Goal: Information Seeking & Learning: Check status

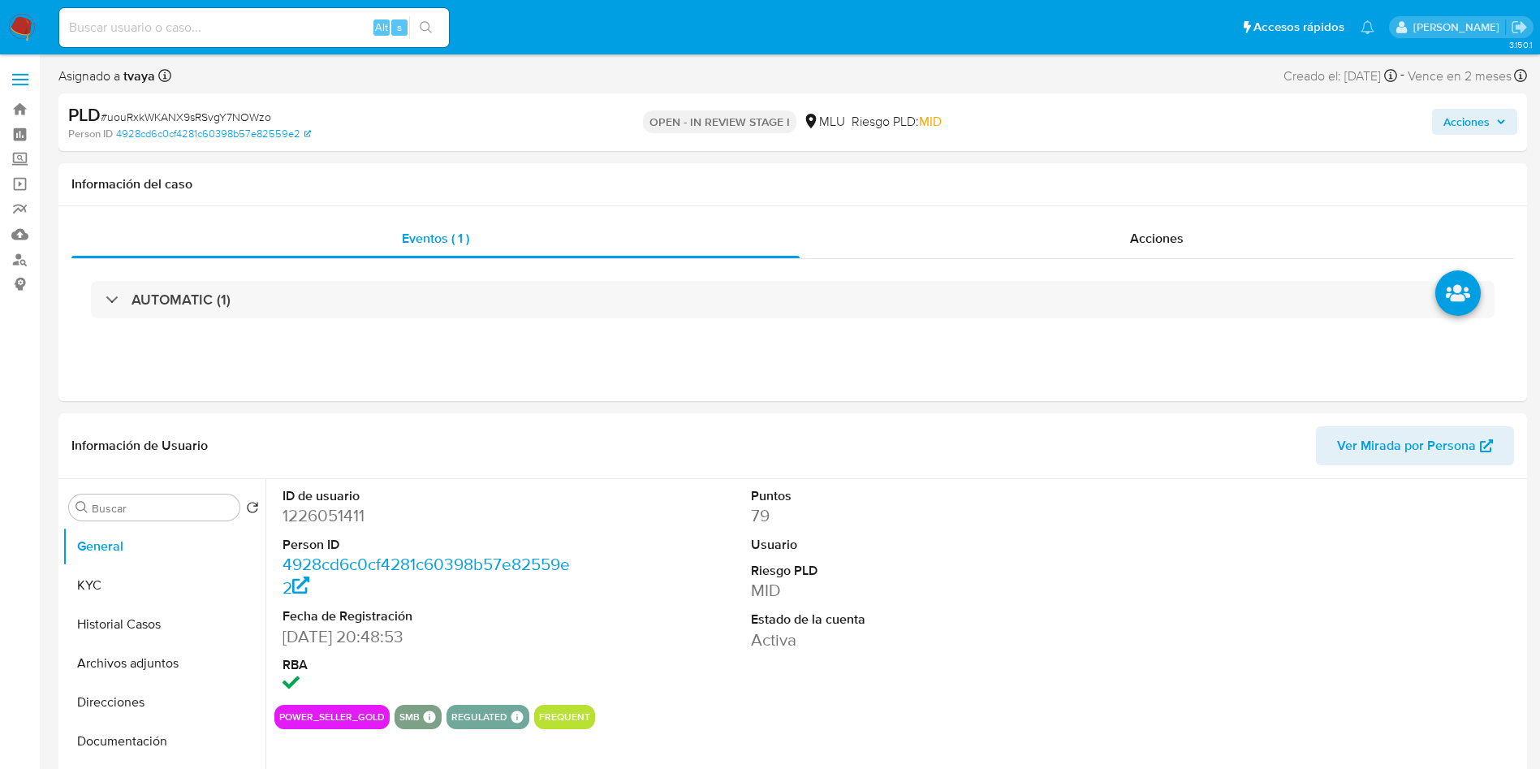
select select "10"
click at [111, 593] on button "KYC" at bounding box center [158, 585] width 190 height 39
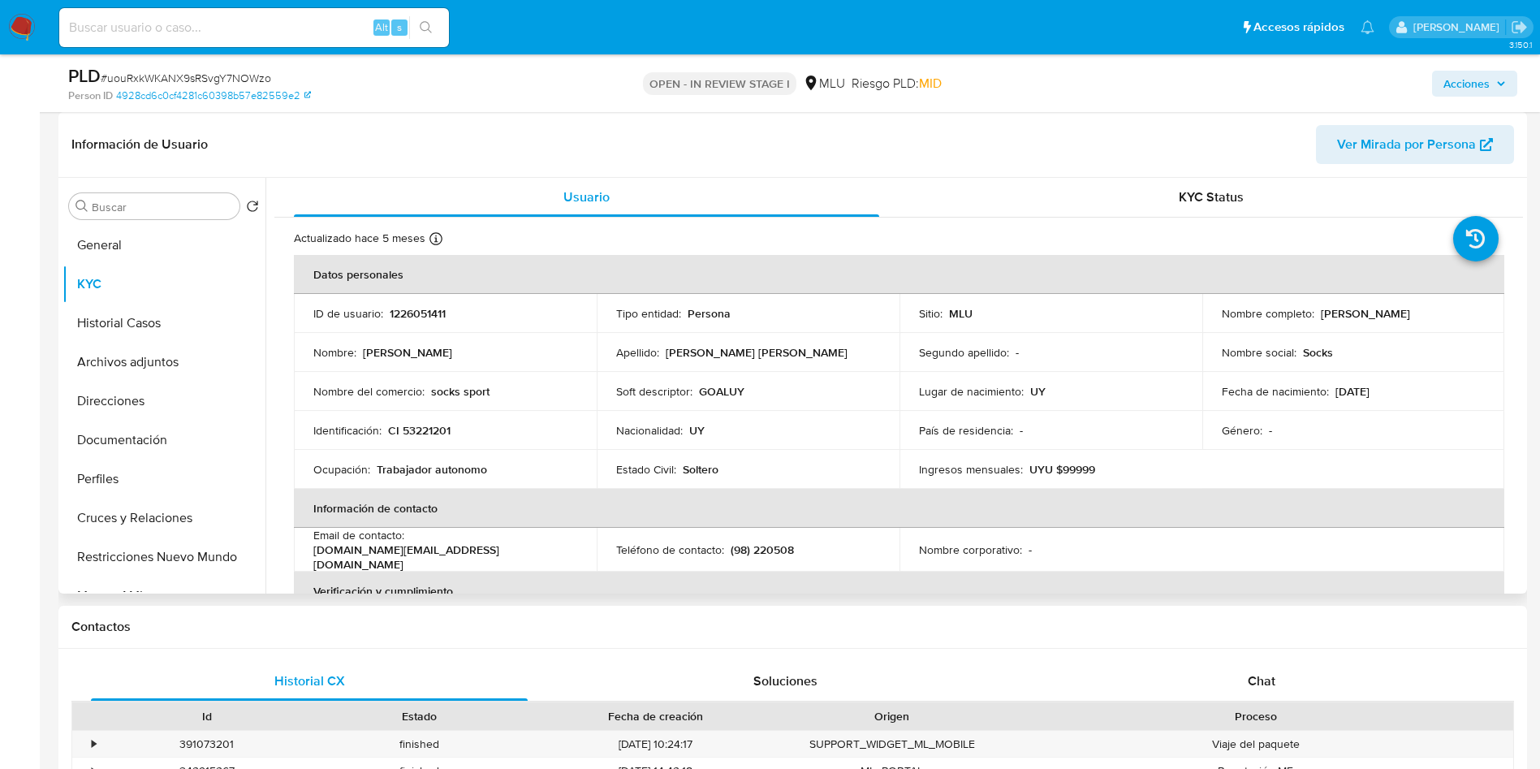
scroll to position [122, 0]
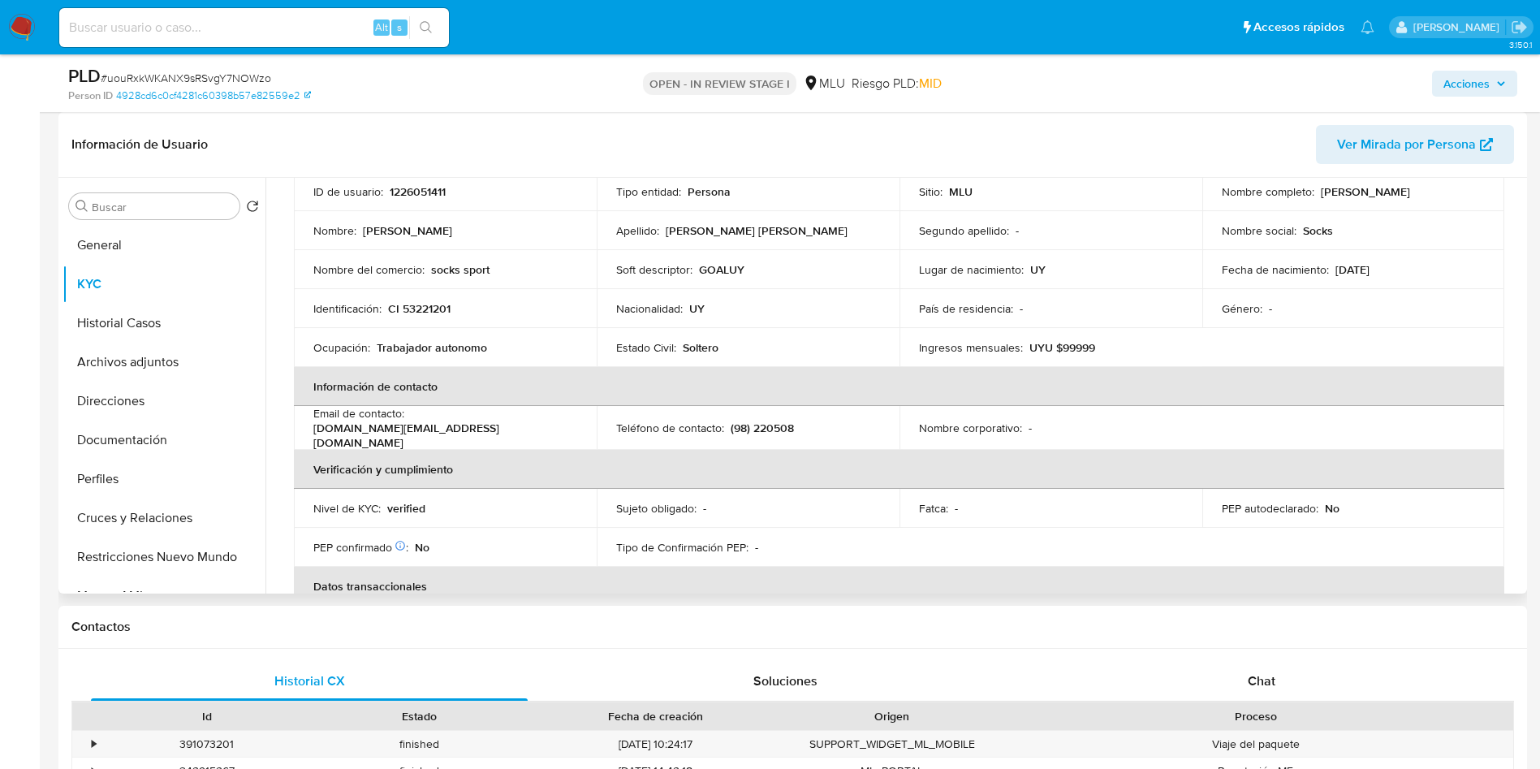
click at [770, 435] on td "Teléfono de contacto : (98) 220508" at bounding box center [748, 428] width 303 height 44
click at [767, 415] on td "Teléfono de contacto : (98) 220508" at bounding box center [748, 428] width 303 height 44
click at [782, 255] on td "Soft descriptor : GOALUY" at bounding box center [748, 269] width 303 height 39
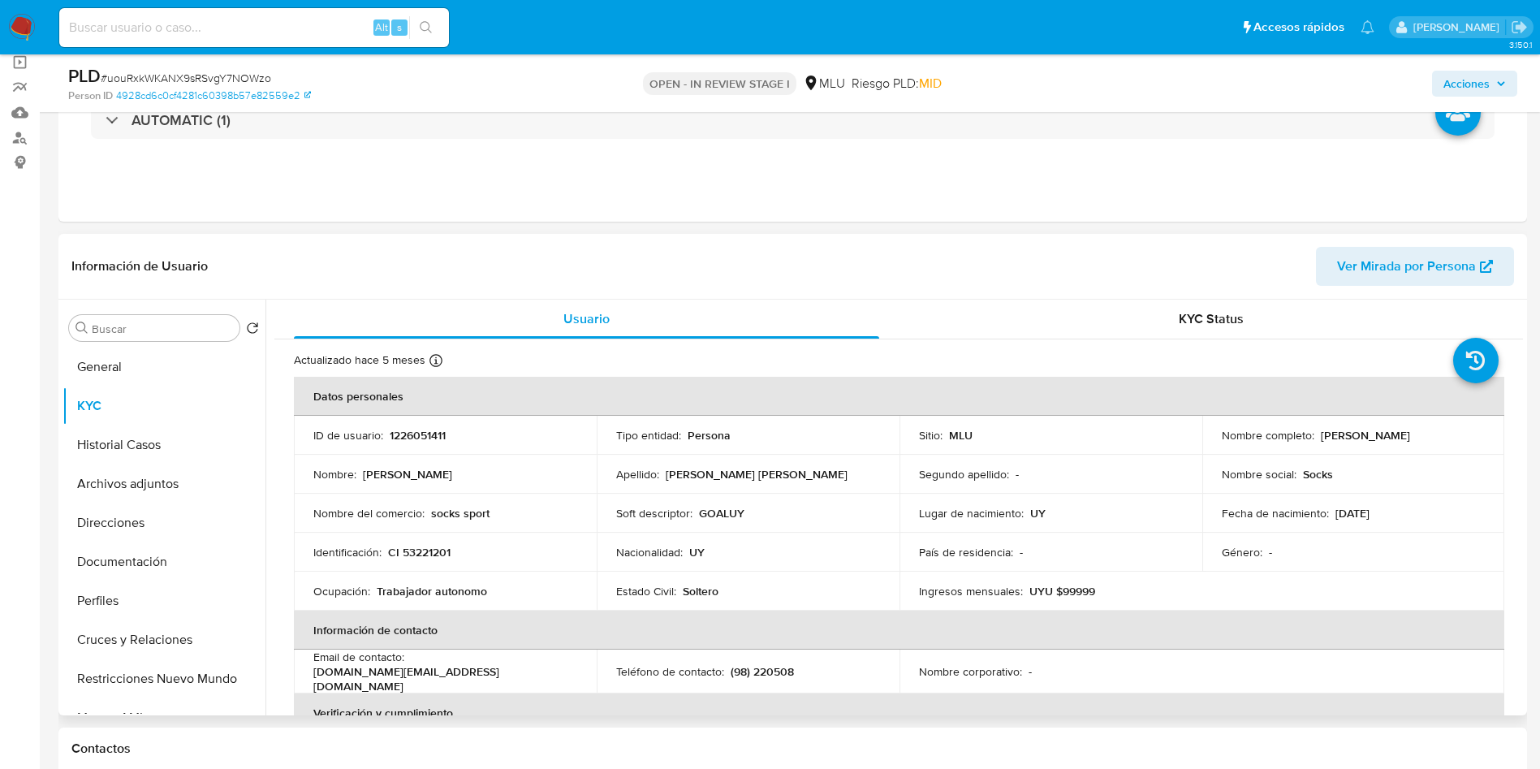
drag, startPoint x: 1515, startPoint y: 356, endPoint x: 1516, endPoint y: 365, distance: 9.1
click at [1516, 365] on div "Usuario KYC Status Actualizado [DATE] Creado: [DATE] 21:48:55 Actualizado: [DAT…" at bounding box center [893, 508] width 1257 height 416
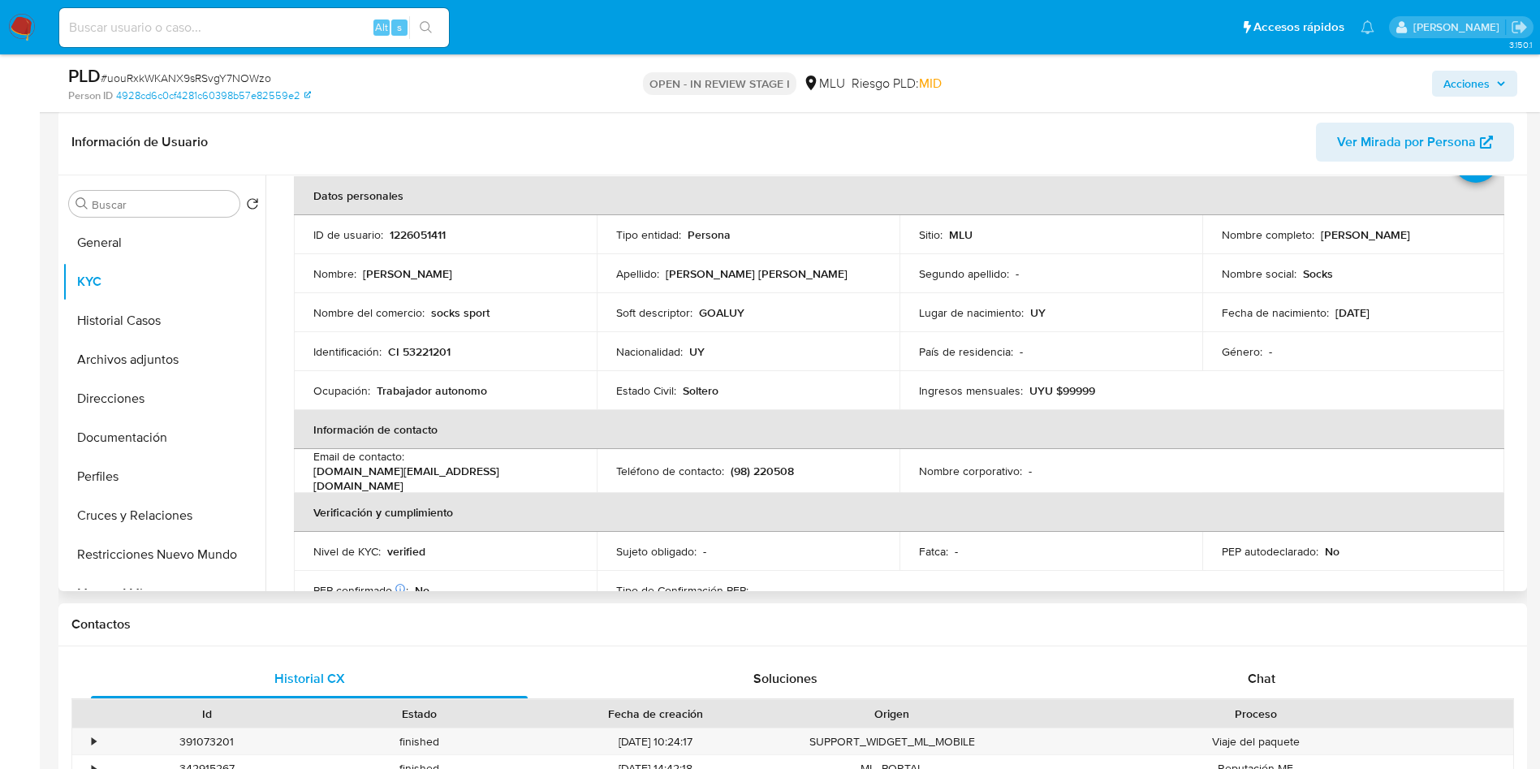
scroll to position [78, 0]
click at [162, 343] on button "Archivos adjuntos" at bounding box center [158, 359] width 190 height 39
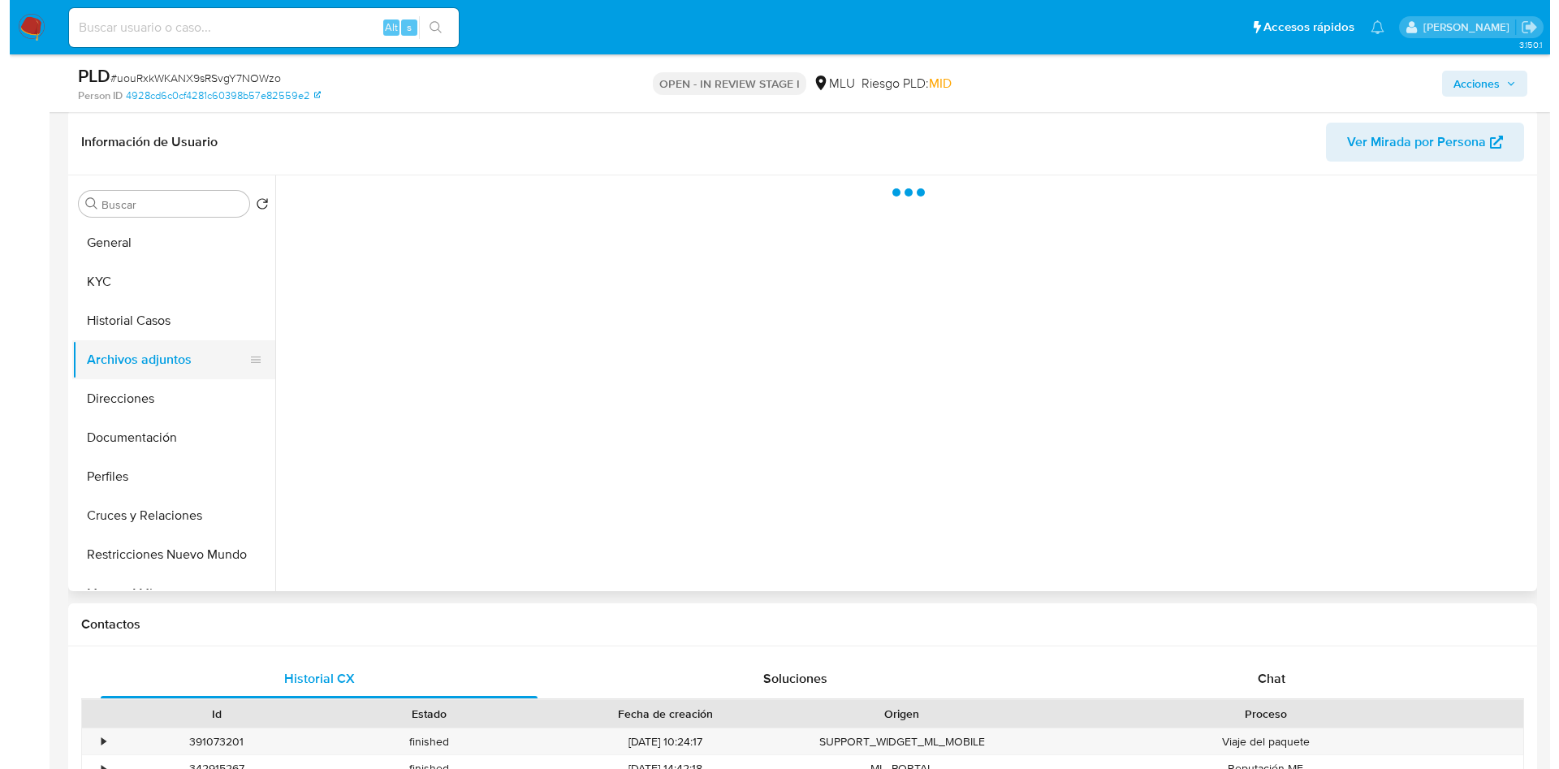
scroll to position [0, 0]
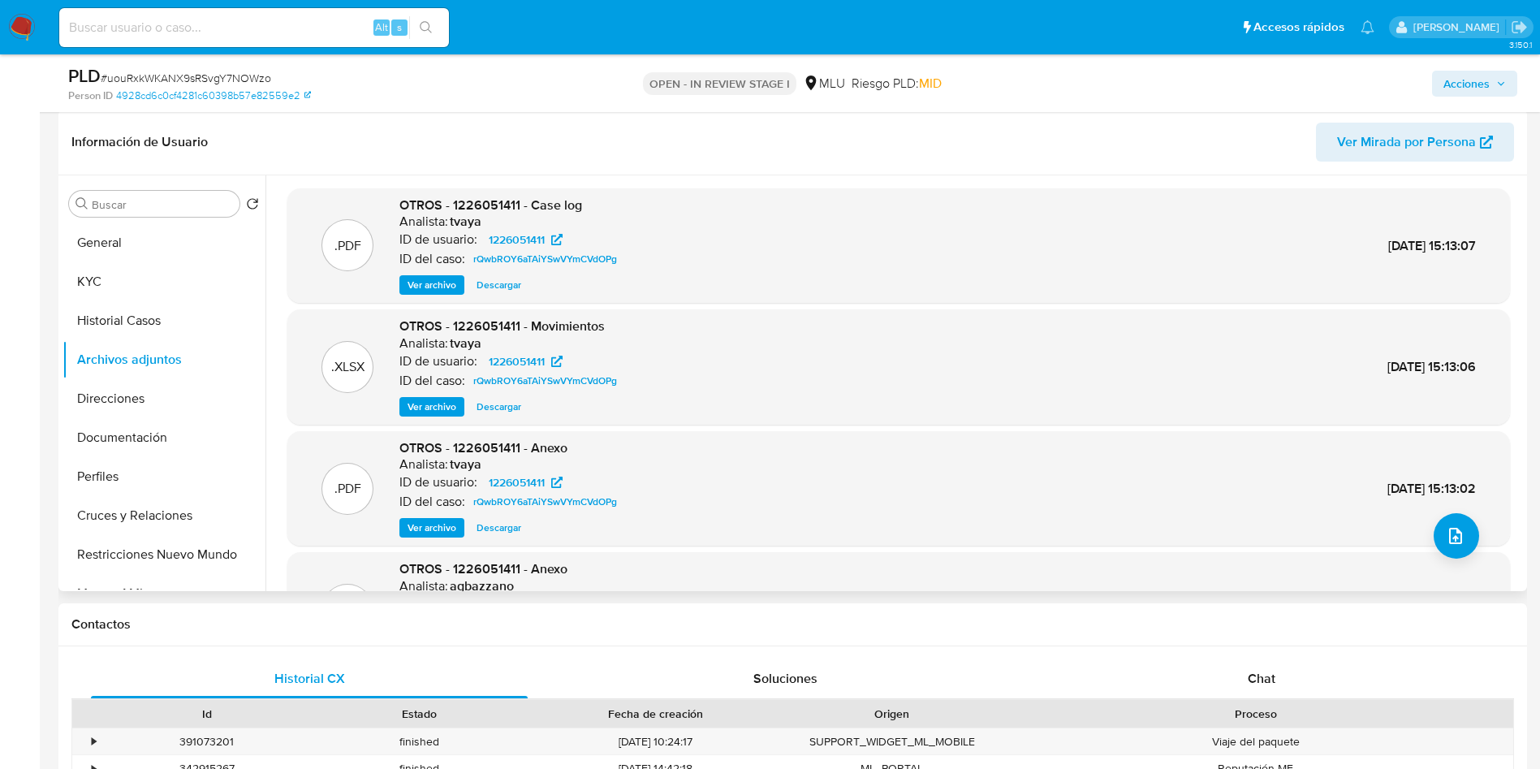
click at [433, 523] on span "Ver archivo" at bounding box center [431, 528] width 49 height 16
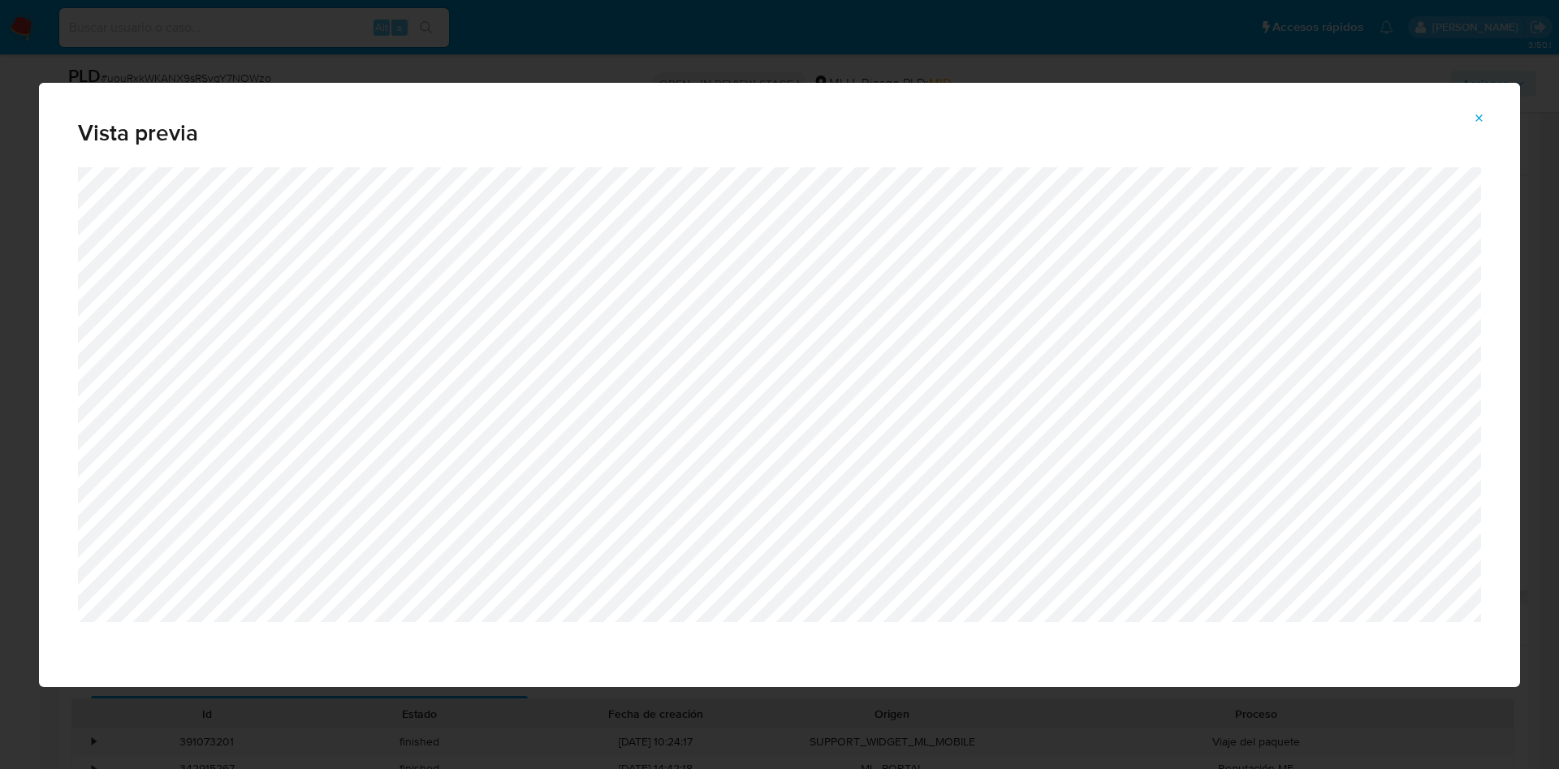
click at [553, 26] on div "Vista previa" at bounding box center [779, 384] width 1559 height 769
click at [1487, 119] on button "Attachment preview" at bounding box center [1479, 119] width 36 height 26
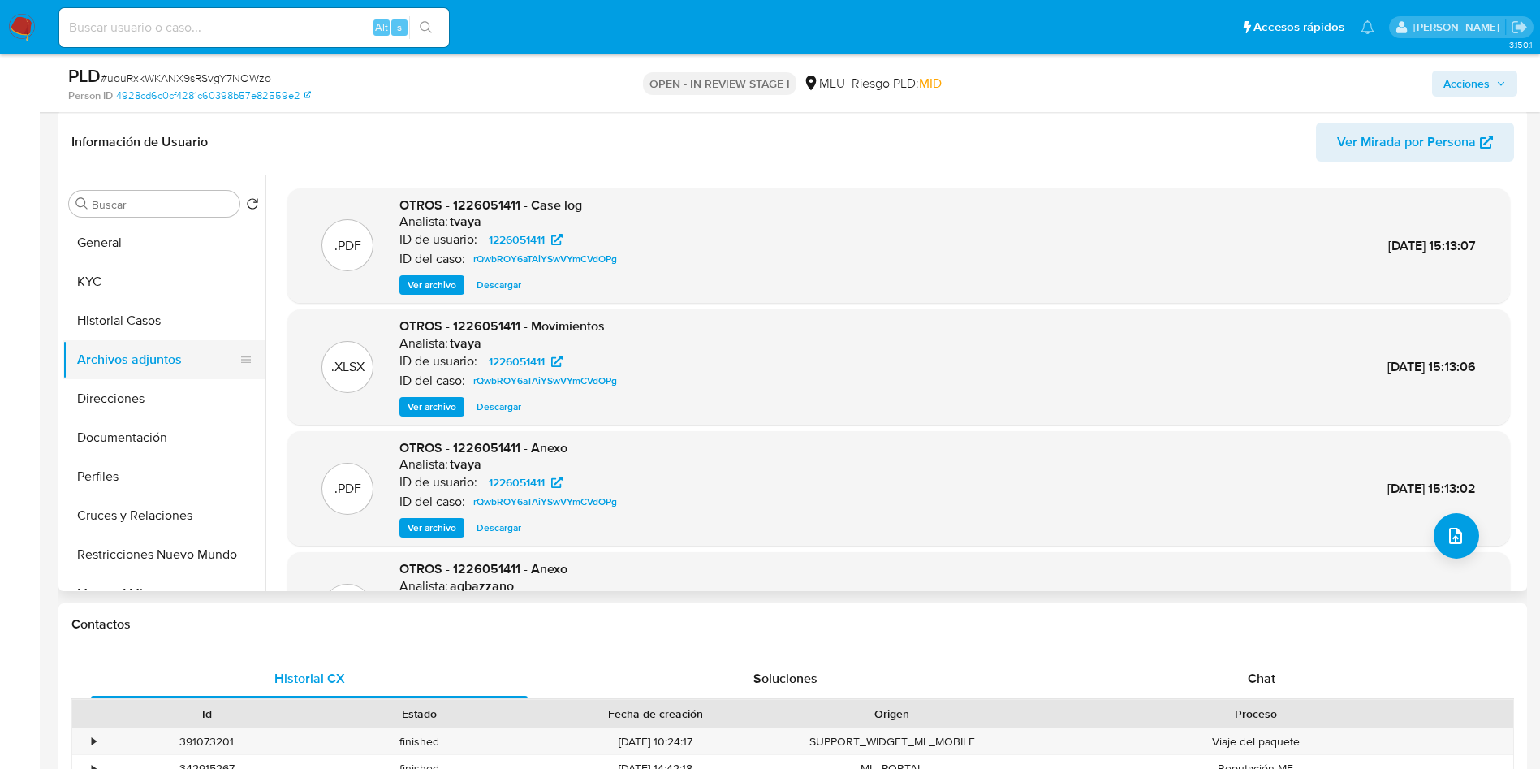
click at [146, 360] on button "Archivos adjuntos" at bounding box center [158, 359] width 190 height 39
click at [147, 244] on button "General" at bounding box center [158, 242] width 190 height 39
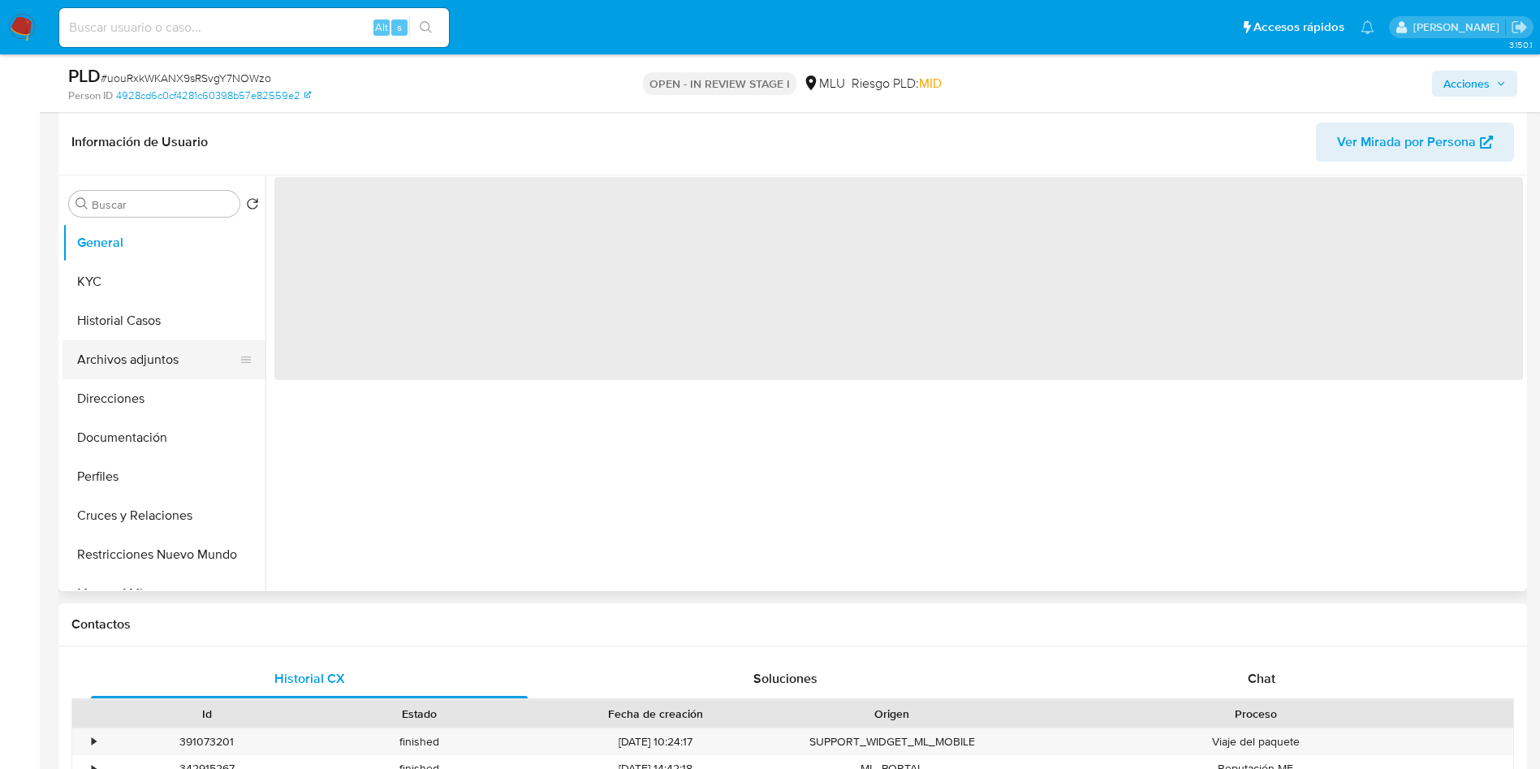
click at [149, 353] on button "Archivos adjuntos" at bounding box center [158, 359] width 190 height 39
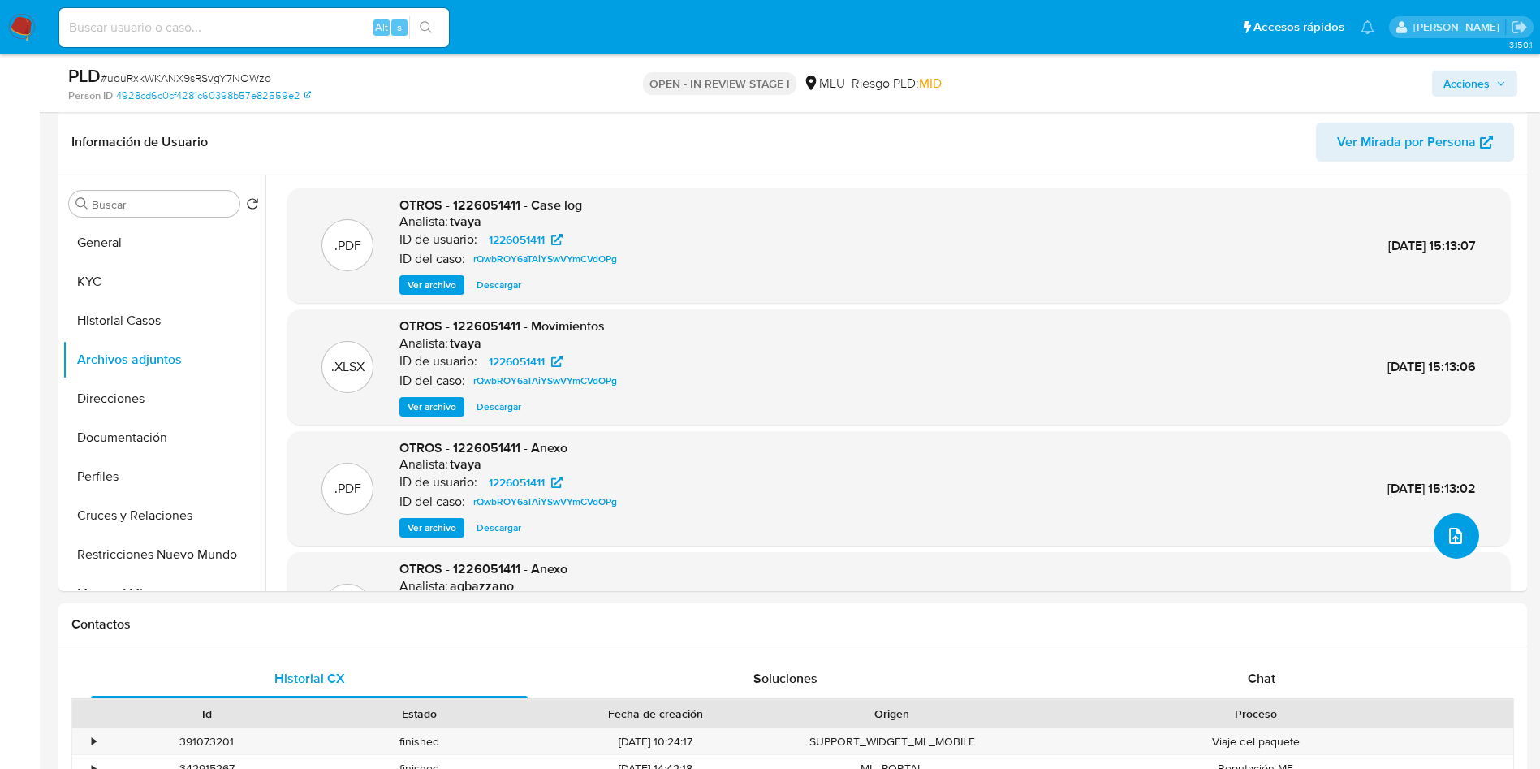
click at [1434, 539] on button "upload-file" at bounding box center [1456, 535] width 45 height 45
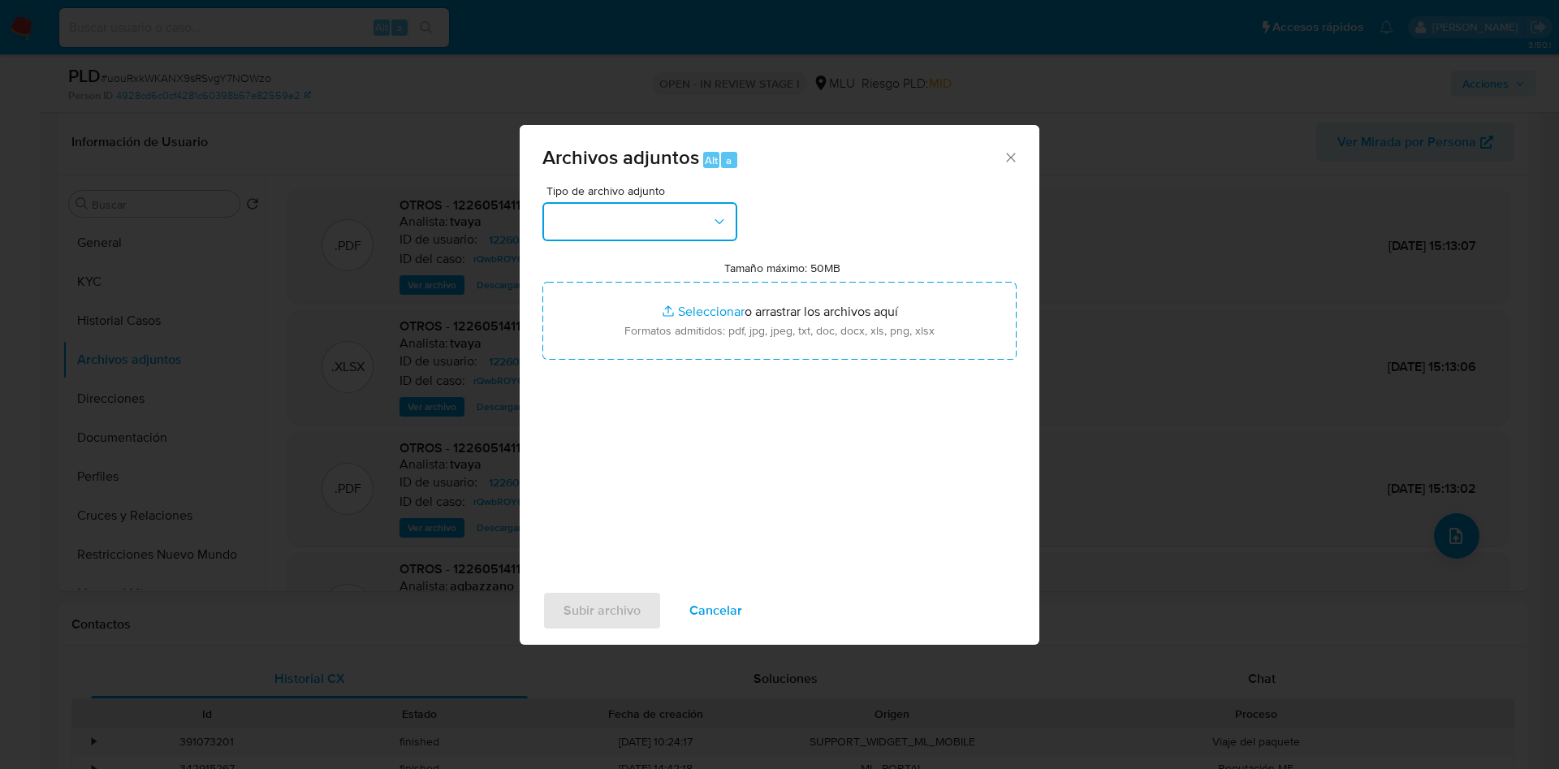
click at [570, 222] on button "button" at bounding box center [639, 221] width 195 height 39
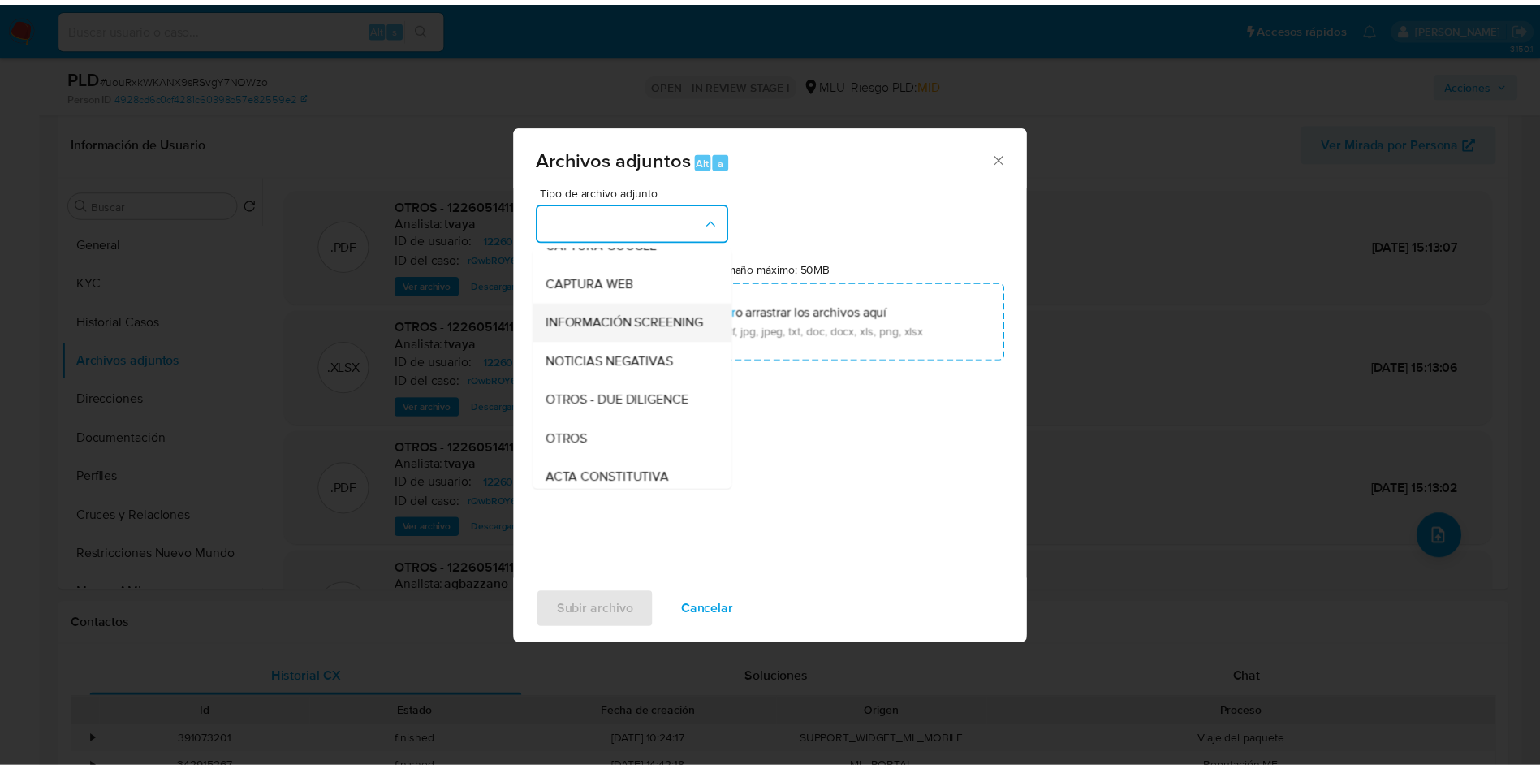
scroll to position [122, 0]
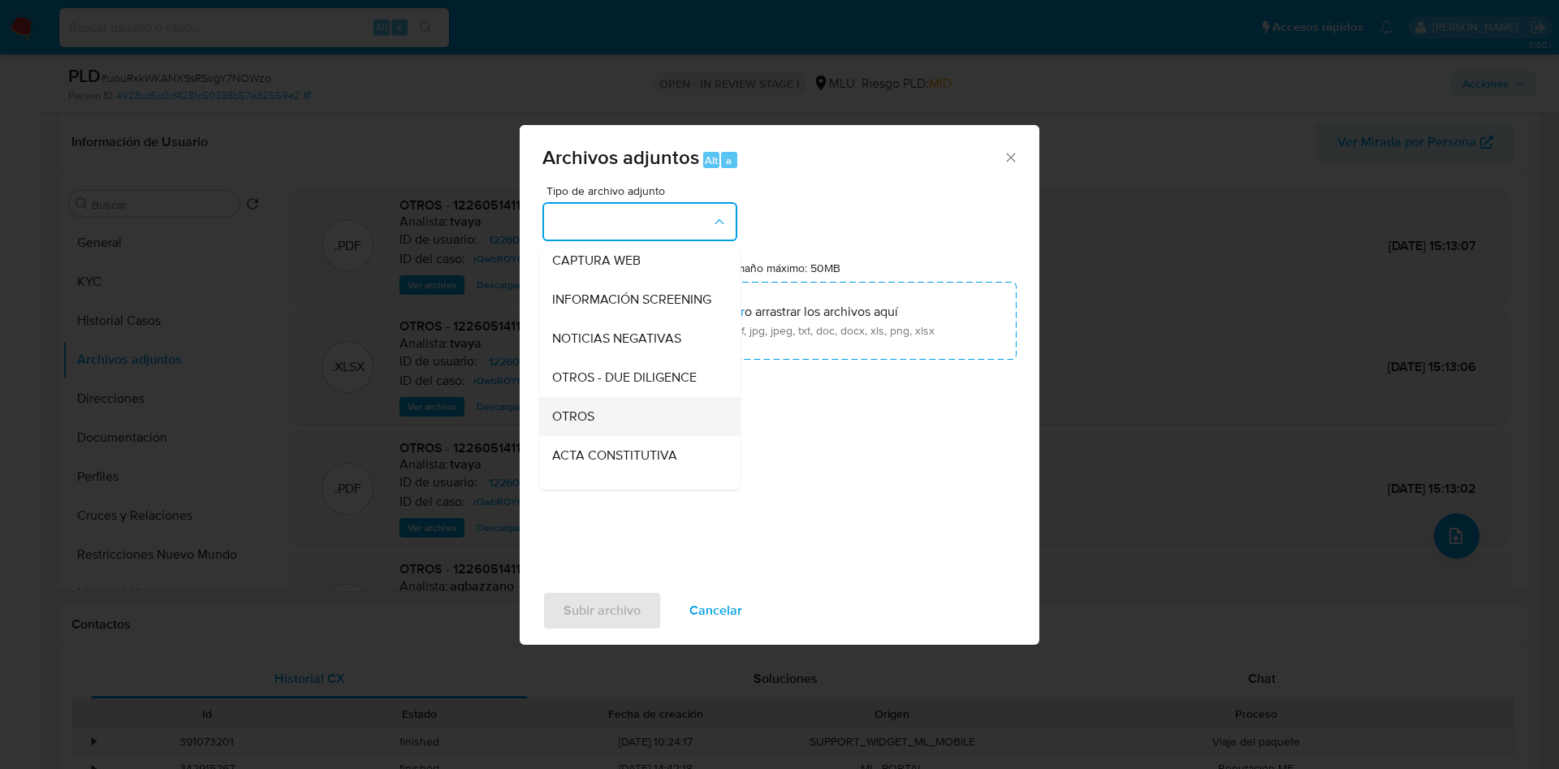
click at [591, 425] on span "OTROS" at bounding box center [573, 416] width 42 height 16
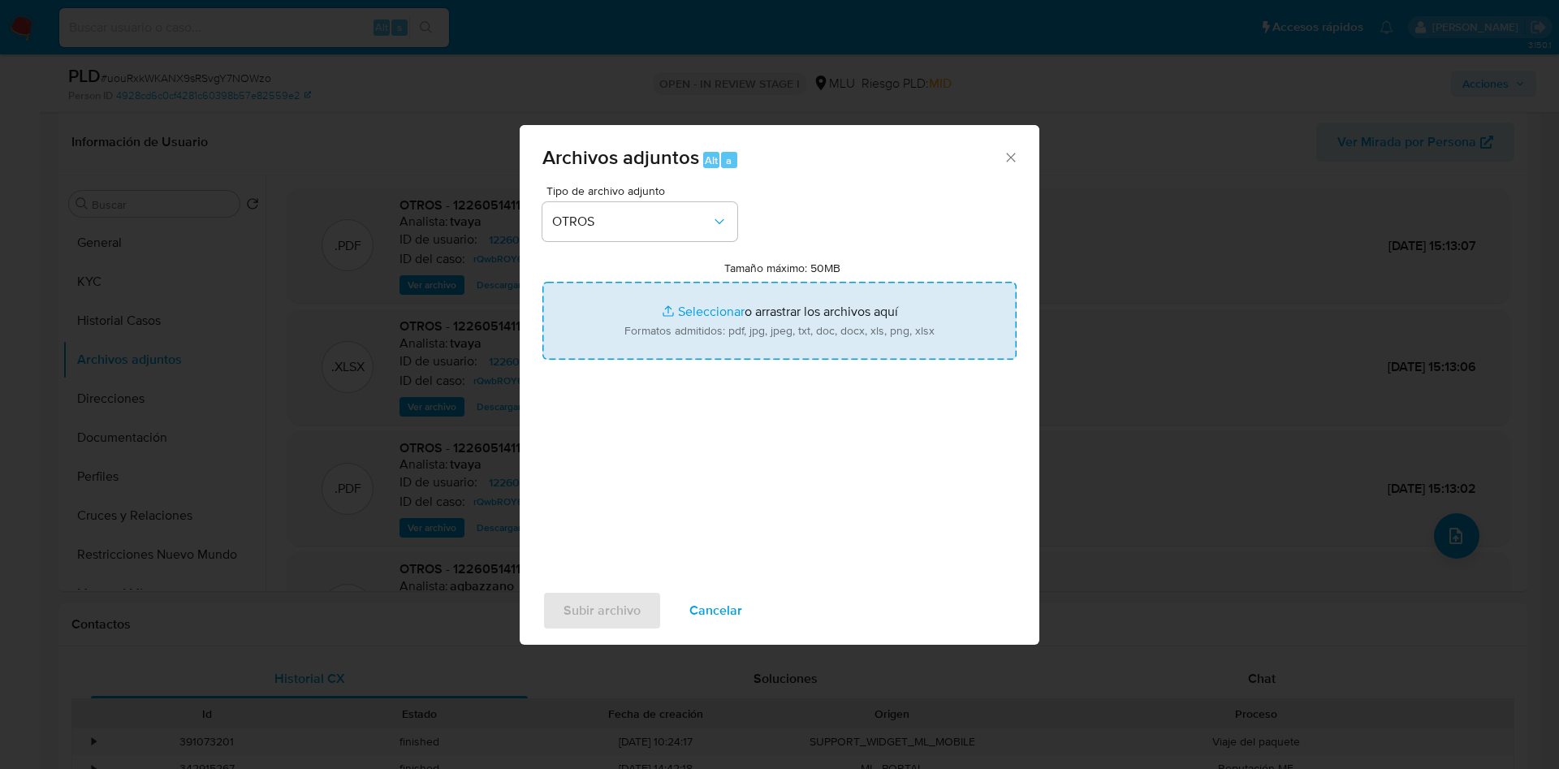
click at [721, 339] on input "Tamaño máximo: 50MB Seleccionar archivos" at bounding box center [779, 321] width 474 height 78
type input "C:\fakepath\1226051411 - Movimientos.xlsx"
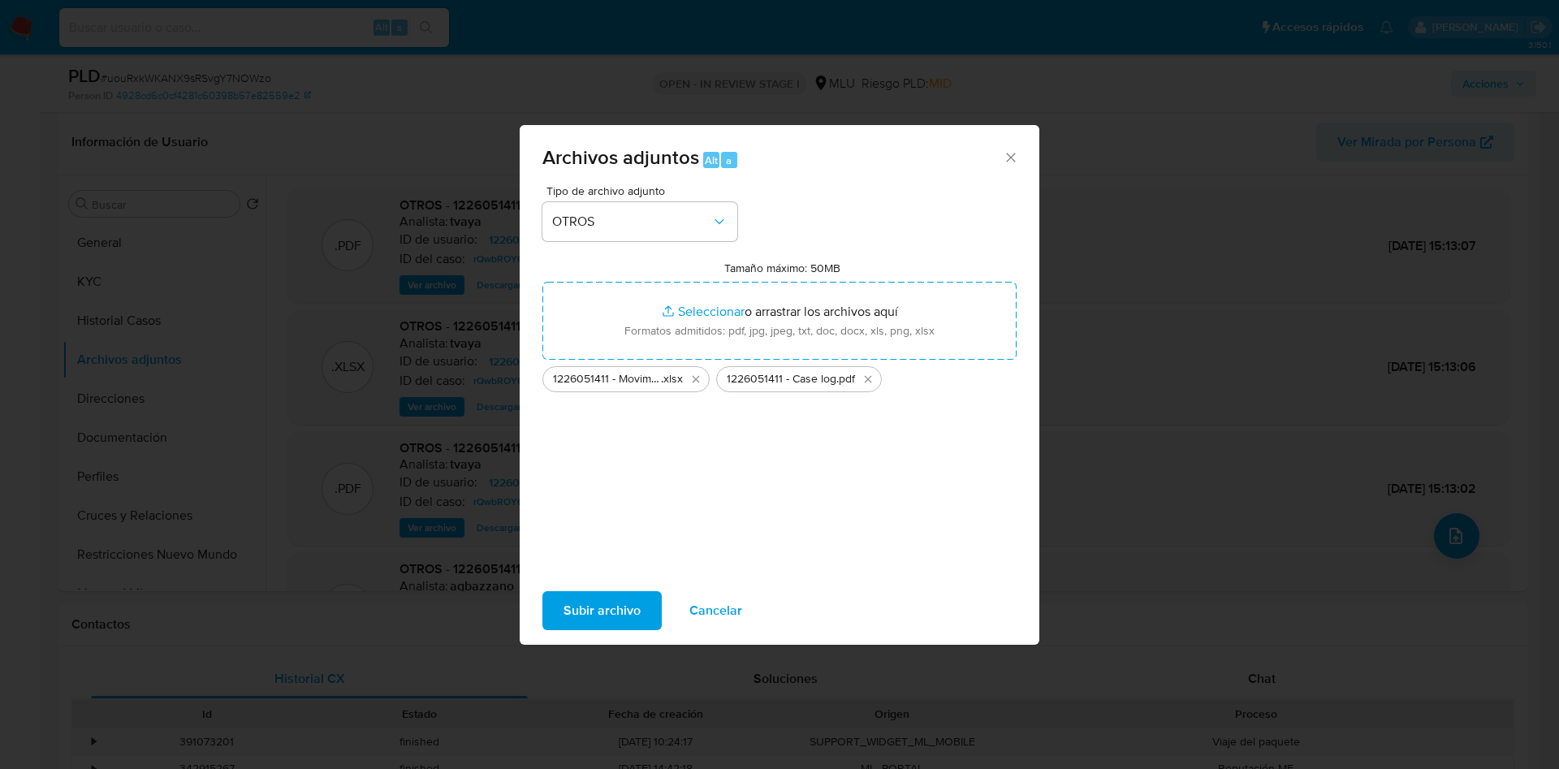
click at [606, 620] on span "Subir archivo" at bounding box center [601, 611] width 77 height 36
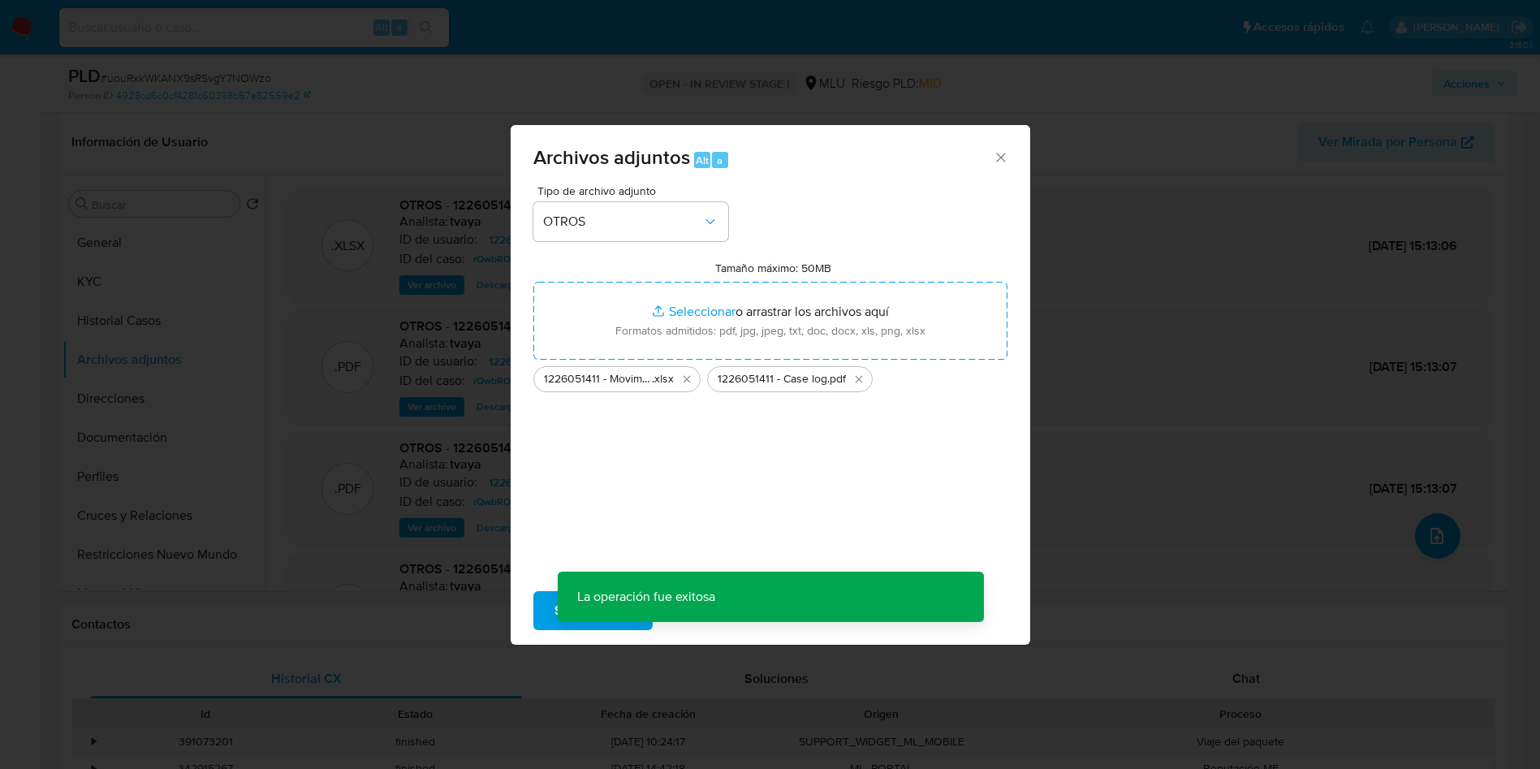
click at [1467, 94] on span "Acciones" at bounding box center [1466, 84] width 46 height 26
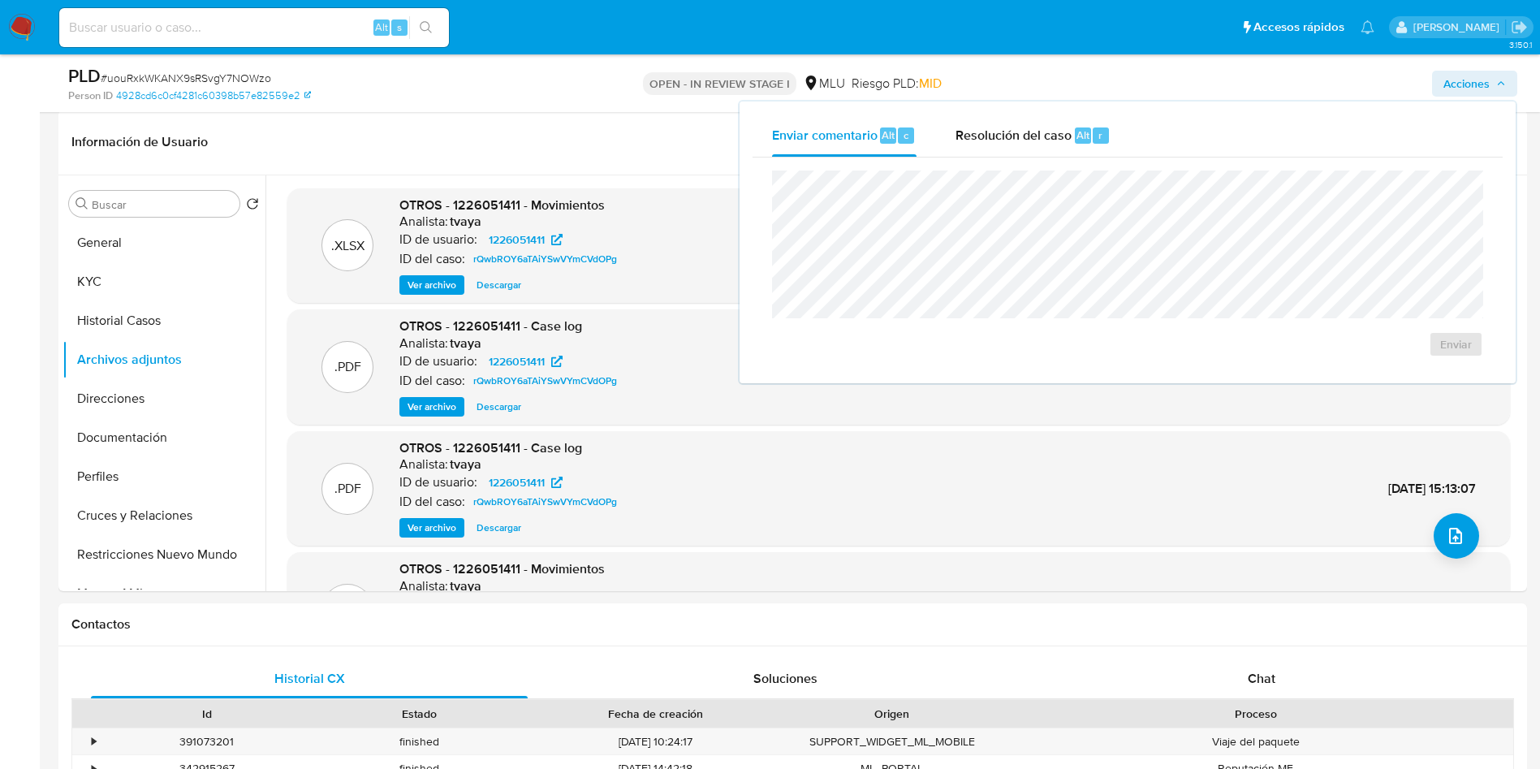
click at [1056, 142] on span "Resolución del caso" at bounding box center [1013, 134] width 116 height 19
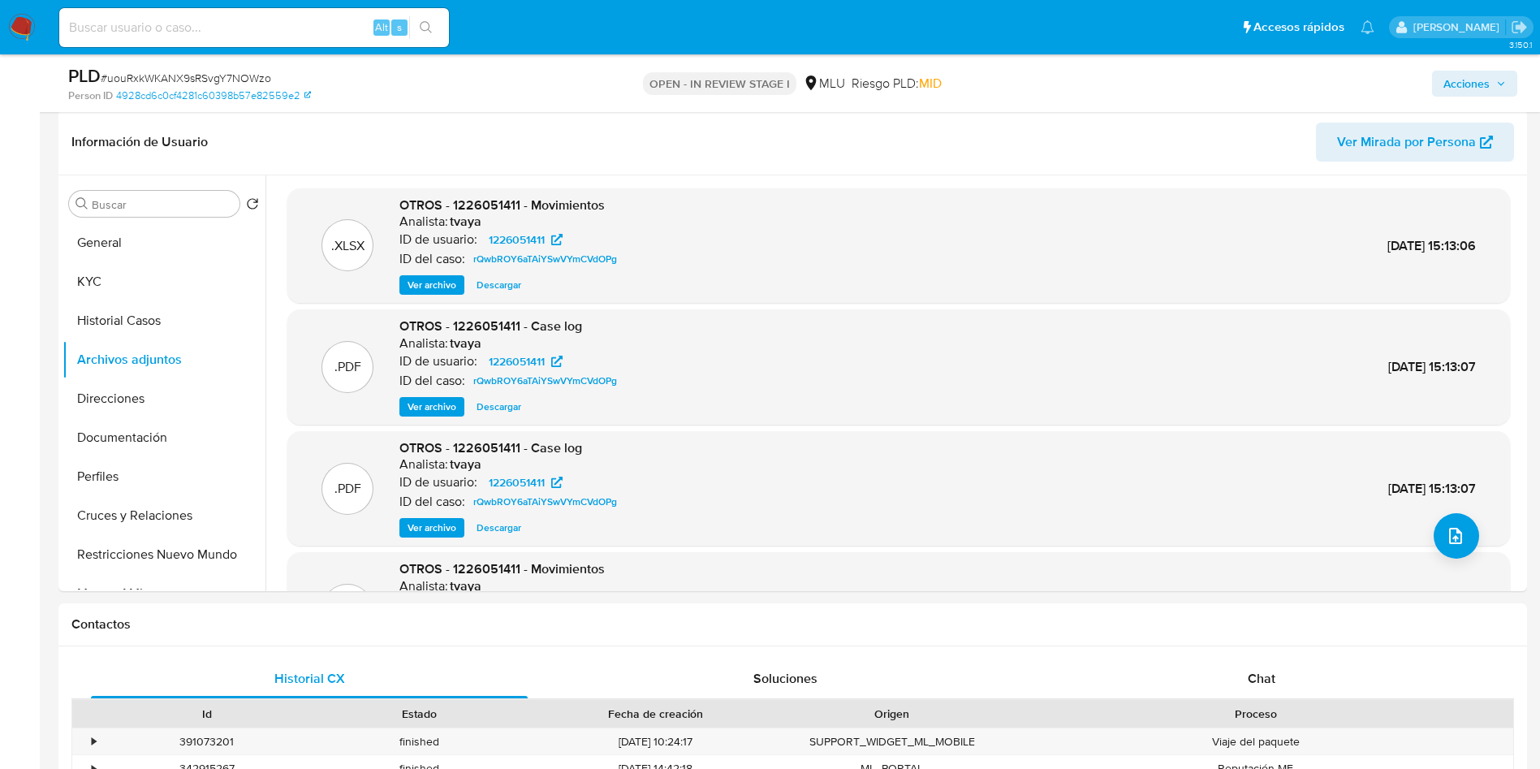
click at [1490, 84] on span "Acciones" at bounding box center [1474, 83] width 63 height 23
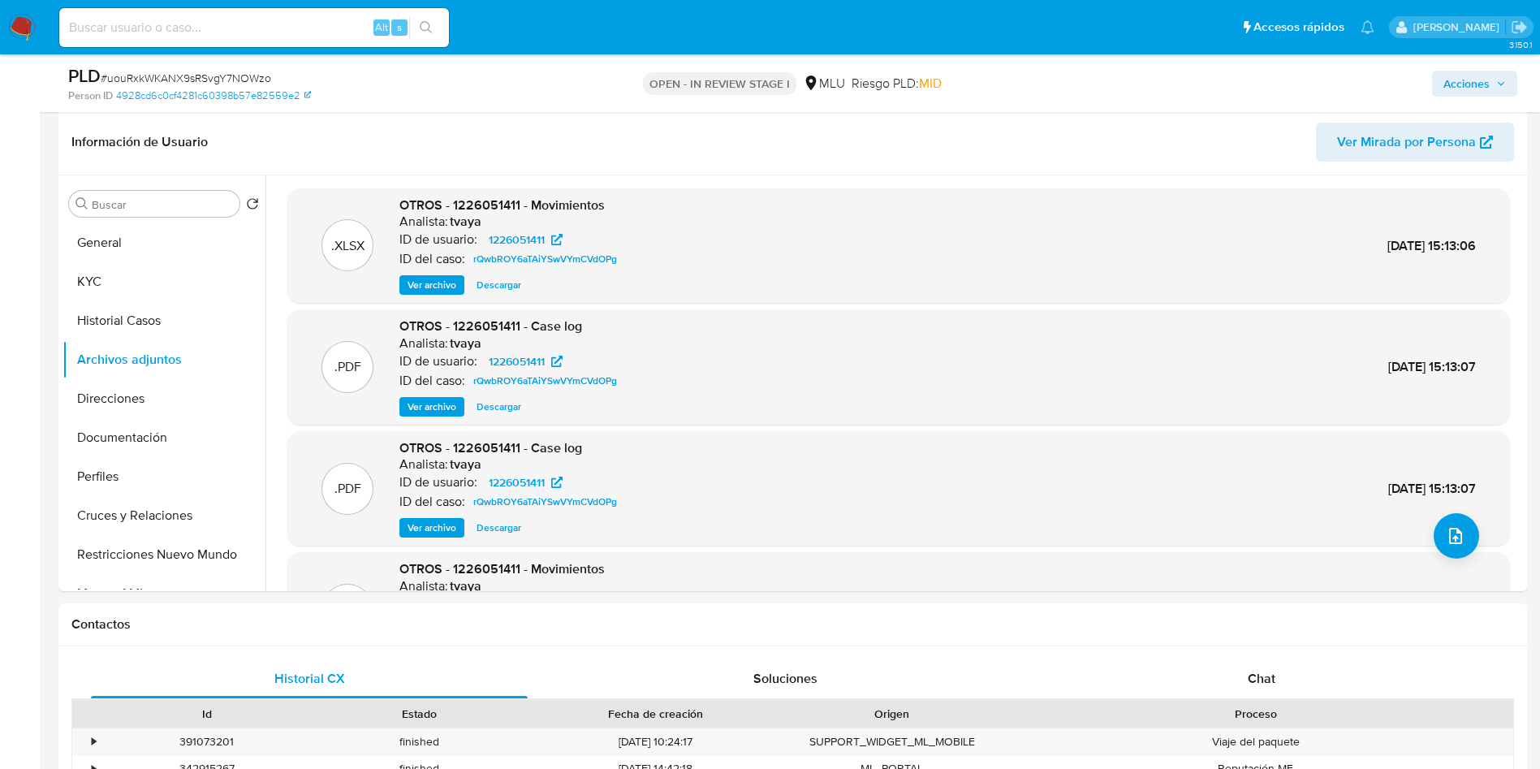
click at [1468, 65] on div "Acciones" at bounding box center [1277, 83] width 479 height 38
click at [1455, 93] on span "Acciones" at bounding box center [1466, 84] width 46 height 26
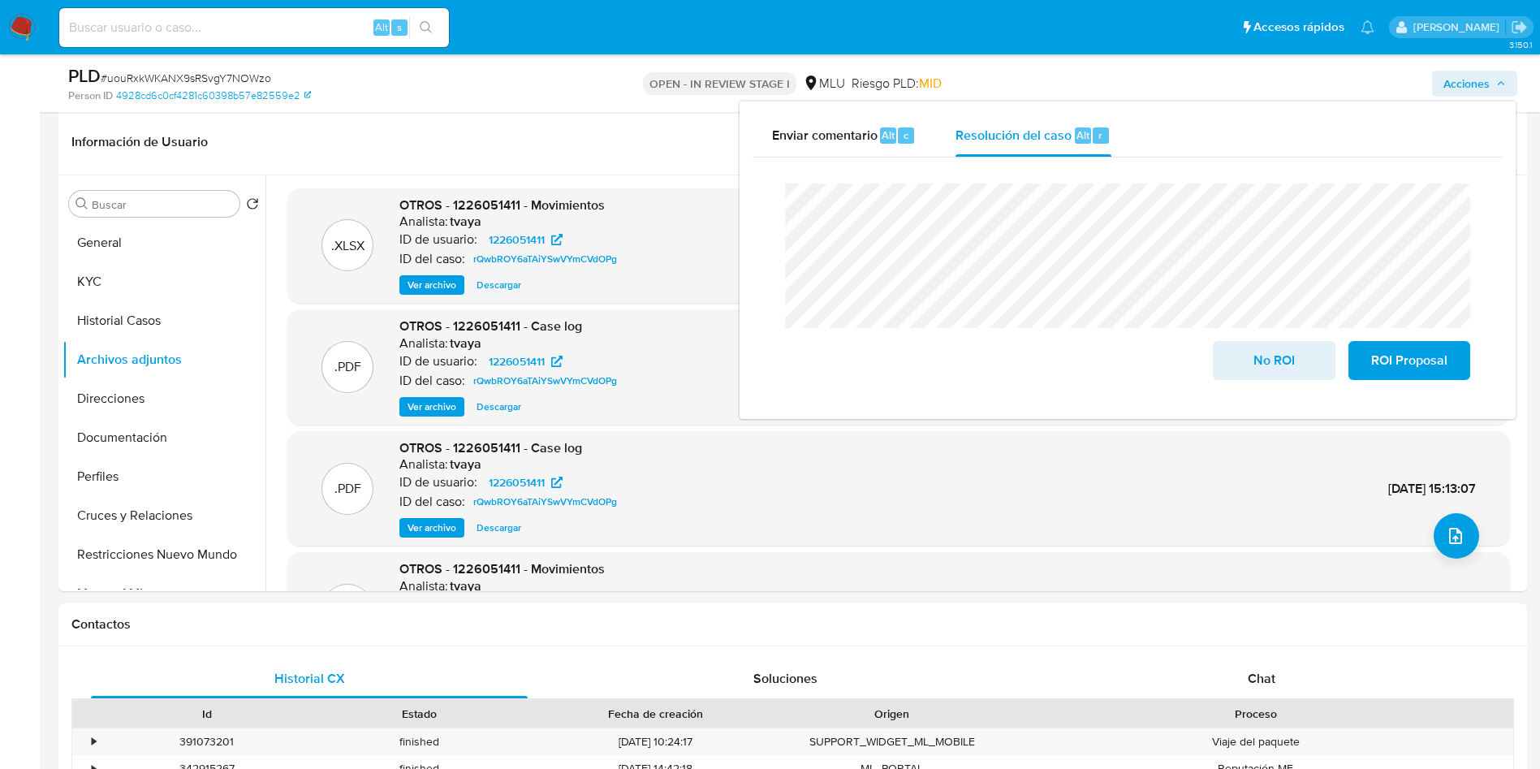
click at [755, 196] on div "Cierre de caso No ROI ROI Proposal" at bounding box center [1127, 281] width 750 height 248
click at [759, 201] on div "Cierre de caso No ROI ROI Proposal" at bounding box center [1127, 281] width 750 height 248
click at [1261, 368] on span "No ROI" at bounding box center [1274, 361] width 80 height 36
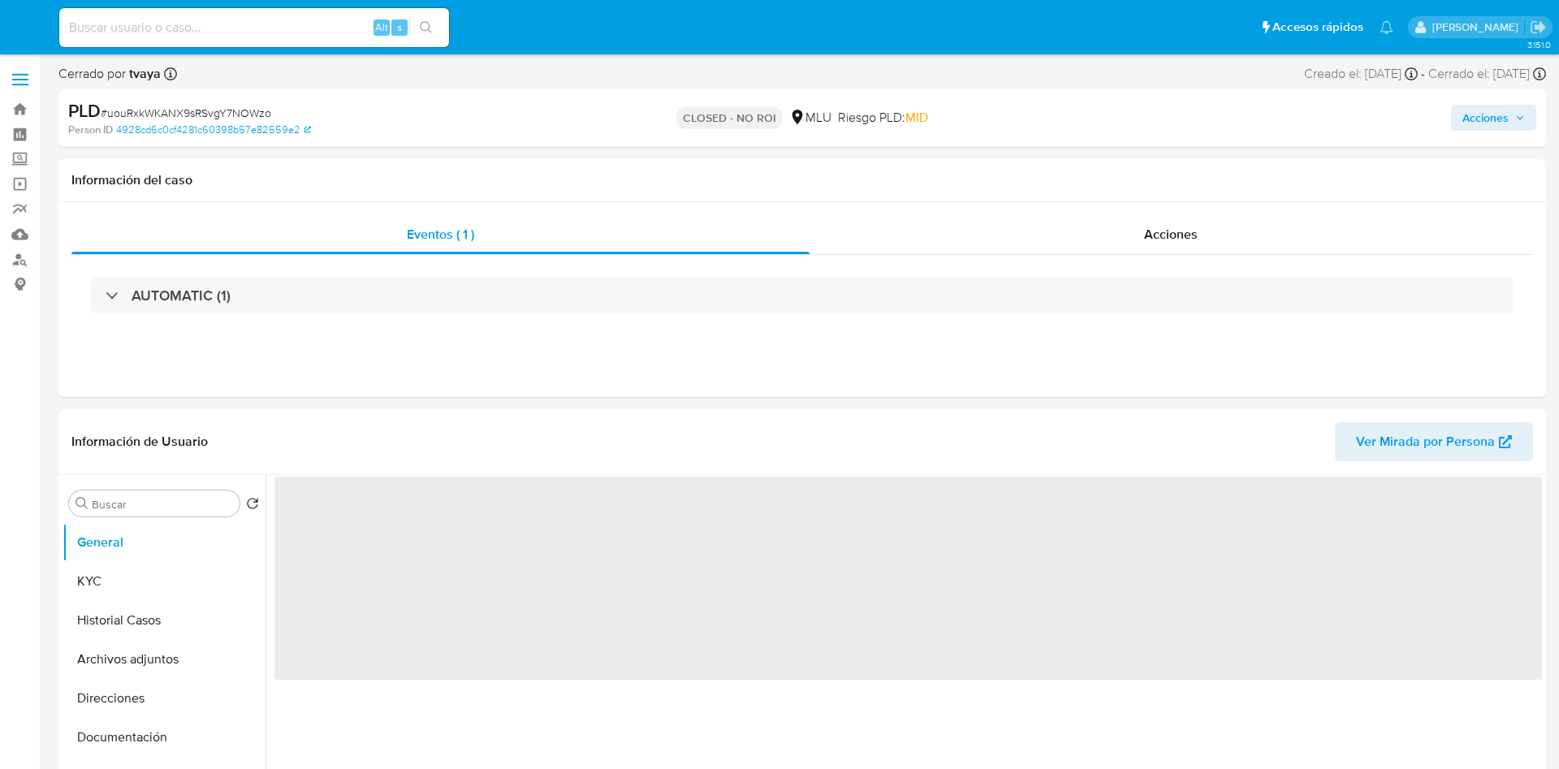
select select "10"
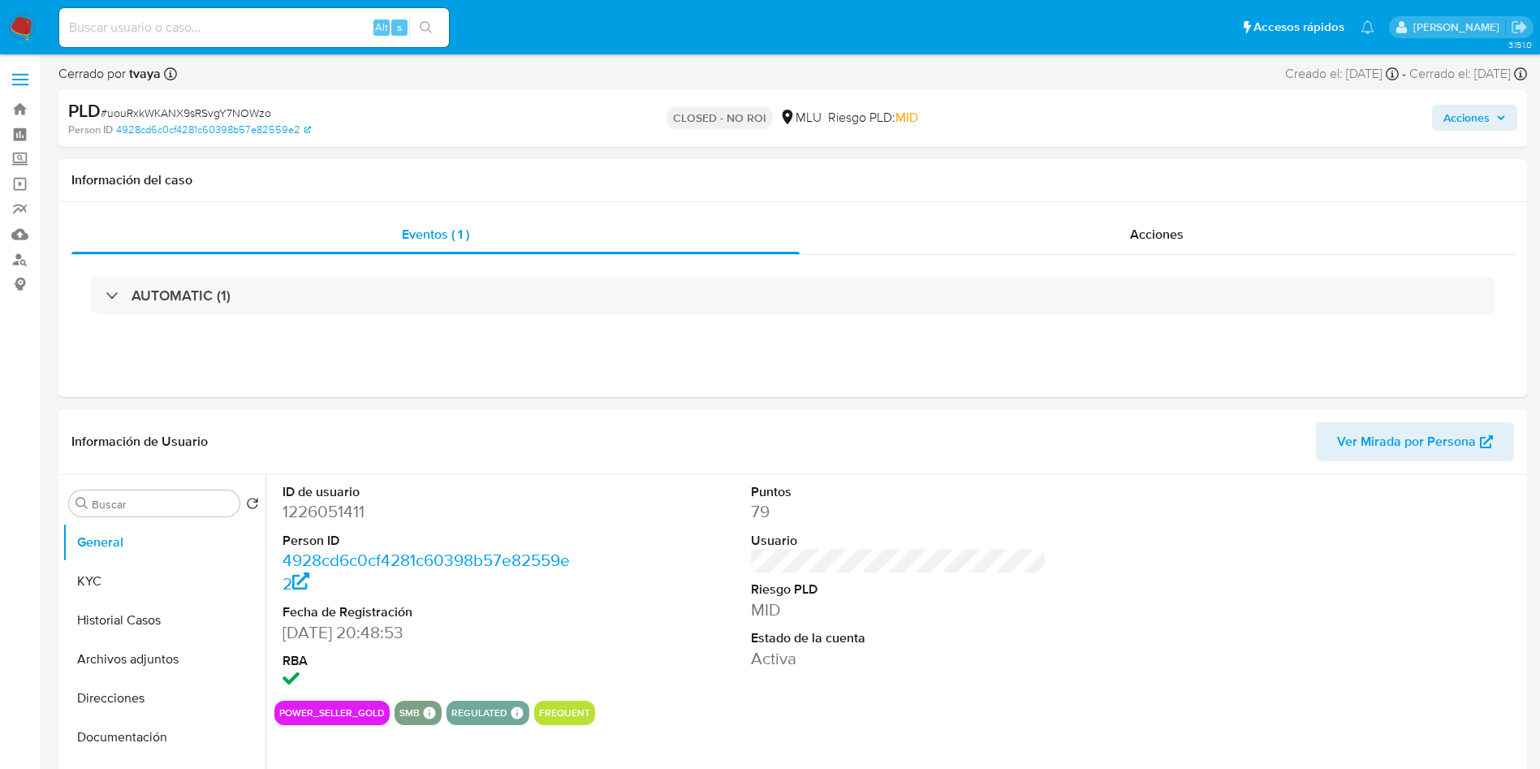
click at [326, 512] on dd "1226051411" at bounding box center [430, 511] width 296 height 23
copy dd "1226051411"
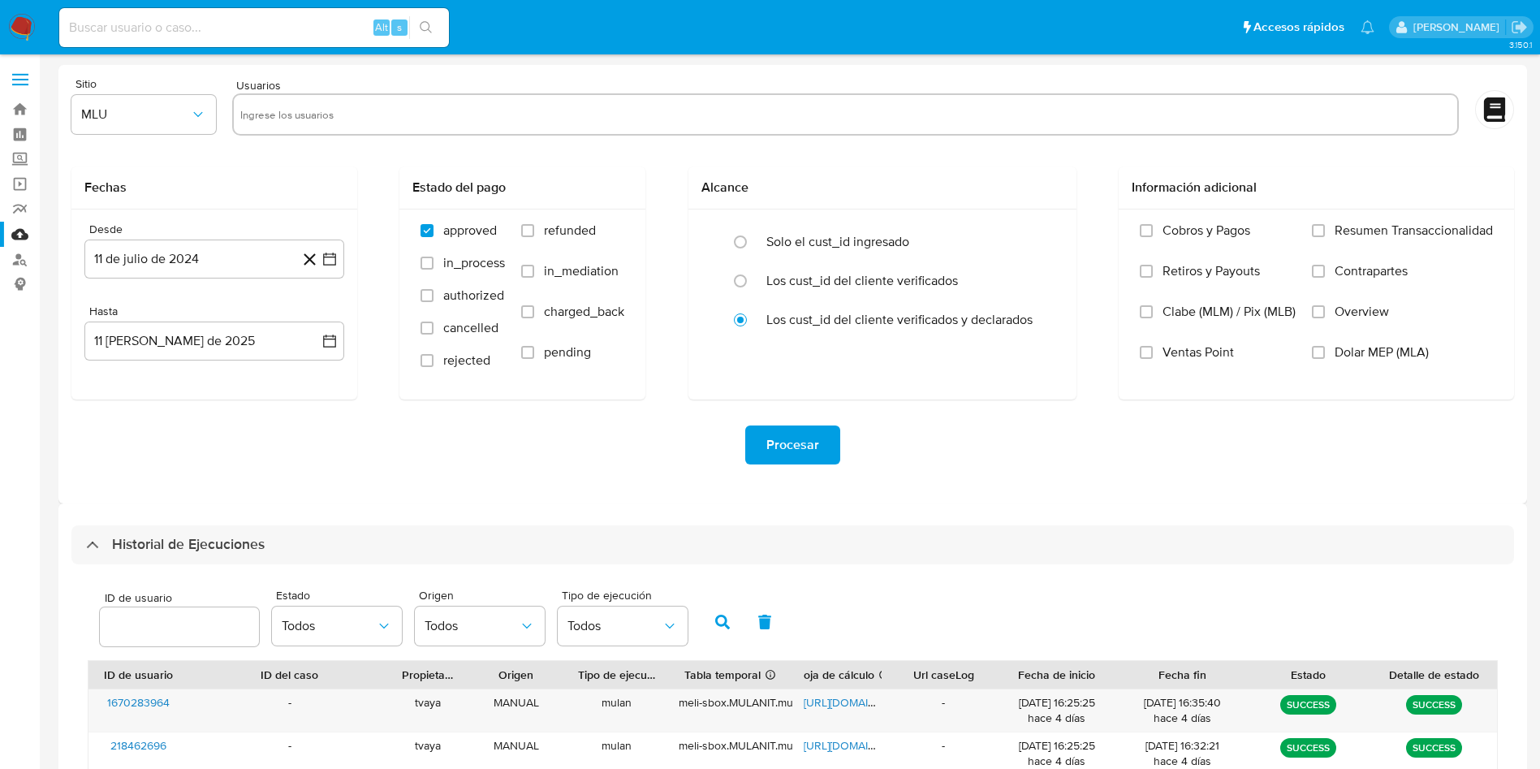
select select "10"
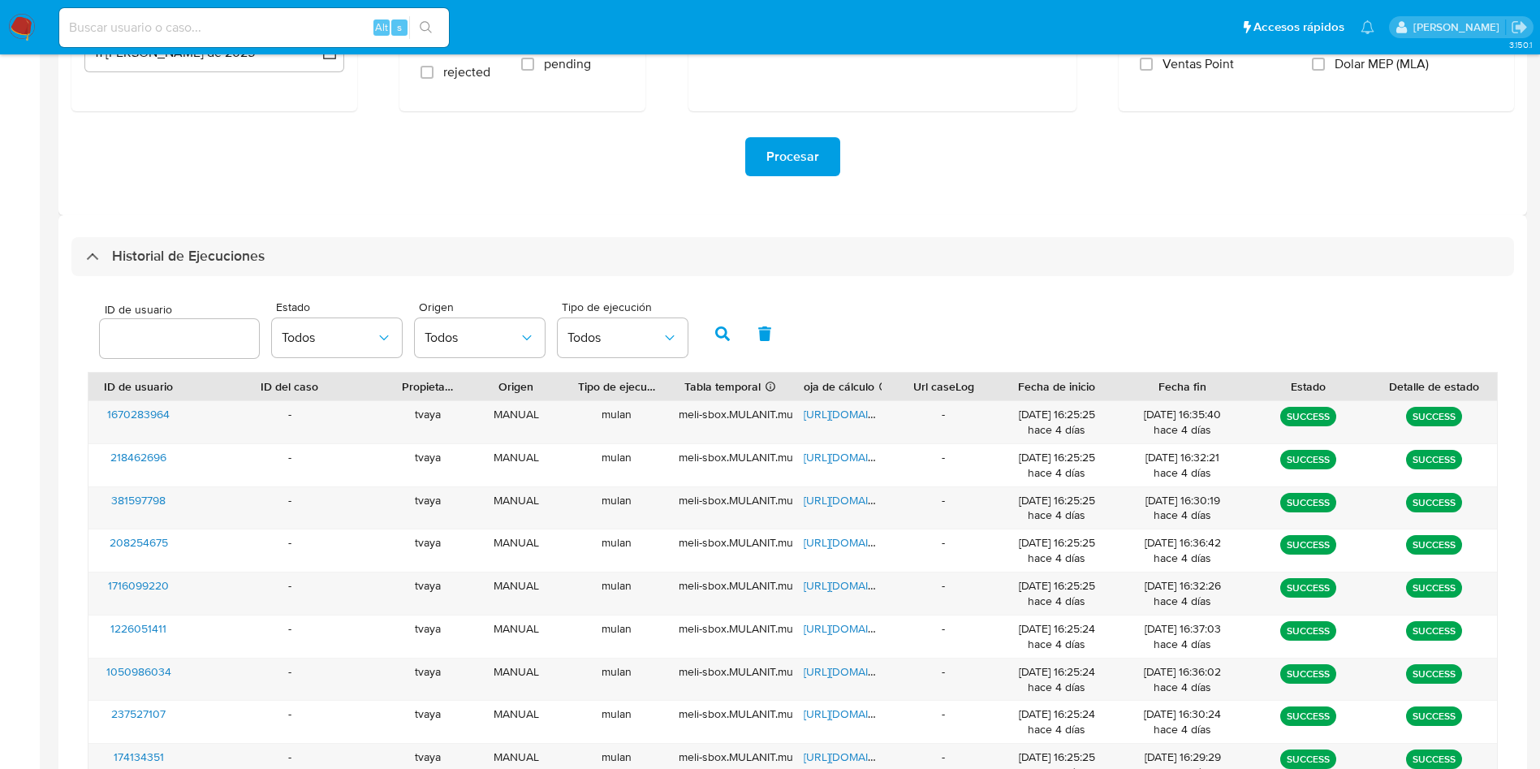
click at [1288, 188] on div "Procesar" at bounding box center [792, 156] width 1442 height 91
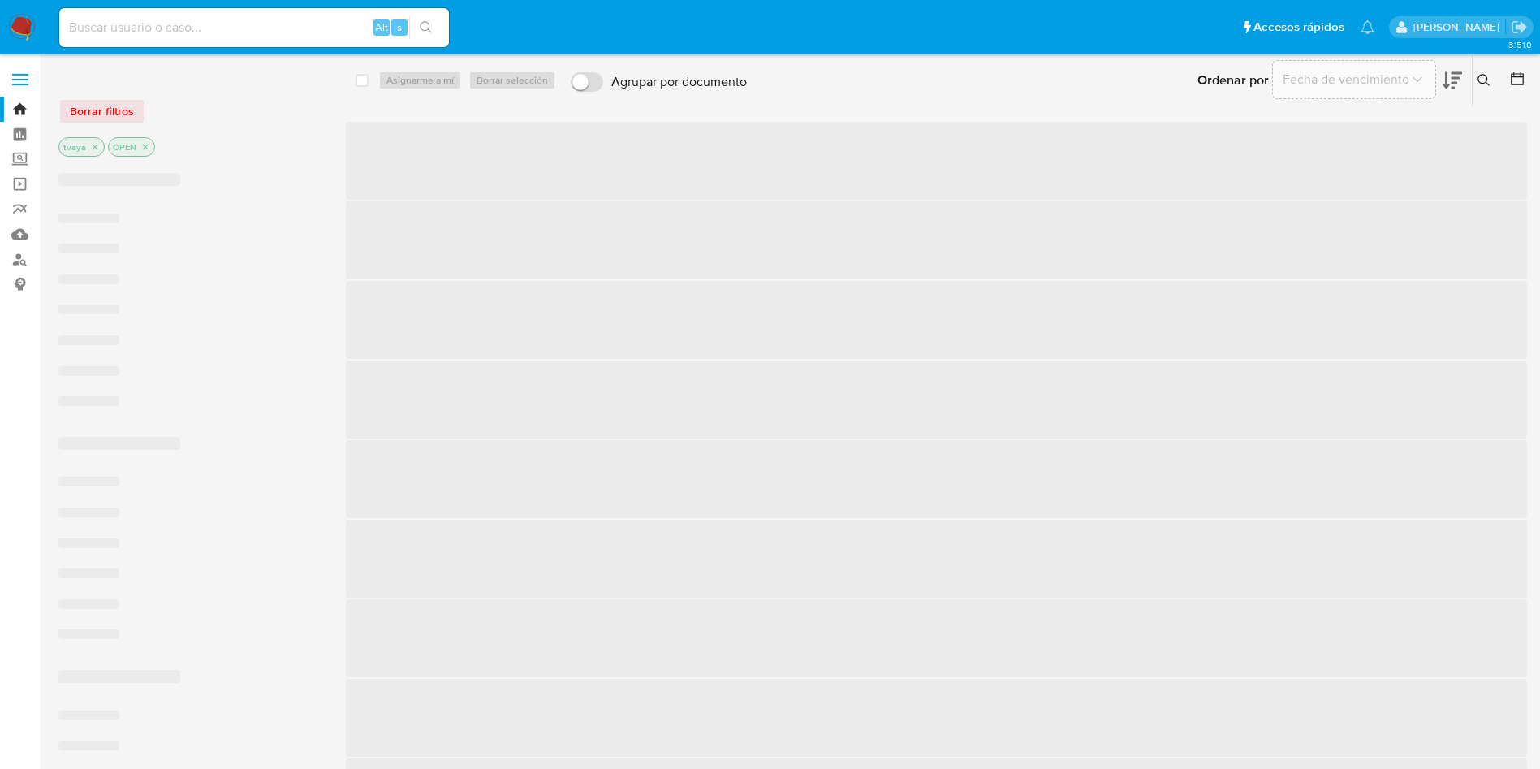
click at [123, 27] on input at bounding box center [254, 27] width 390 height 21
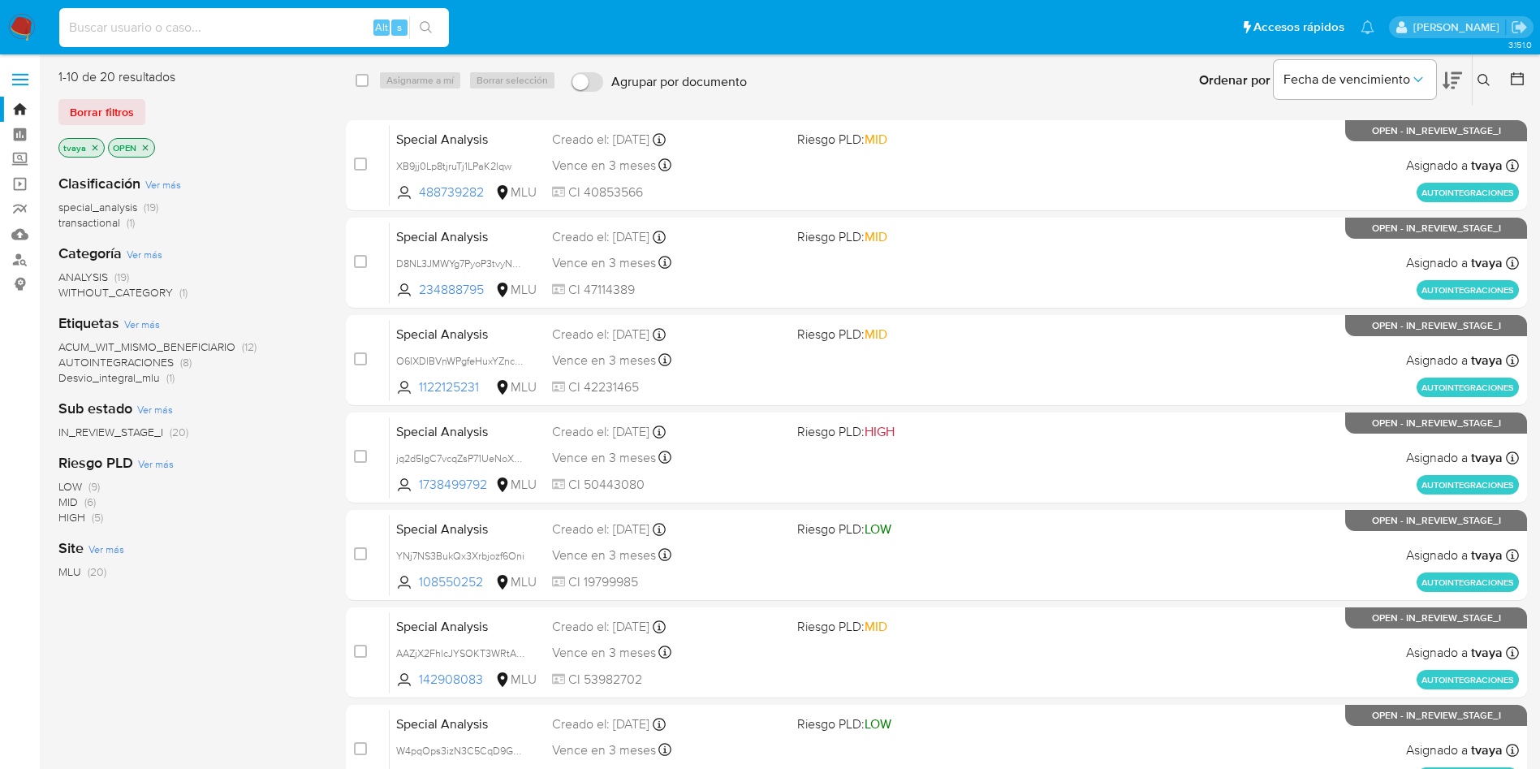
paste input "318633704"
type input "318633704"
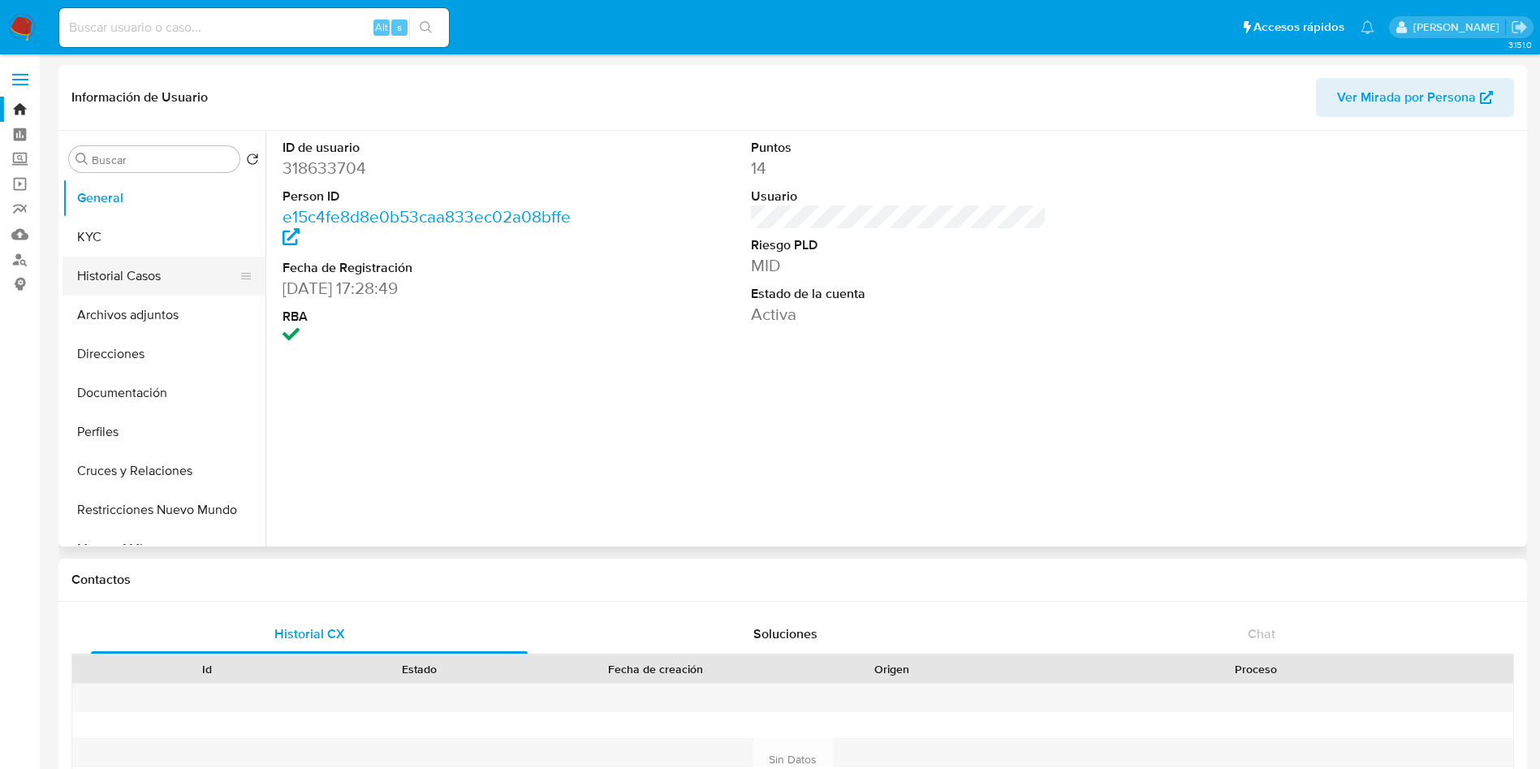
select select "10"
click at [131, 231] on button "KYC" at bounding box center [158, 237] width 190 height 39
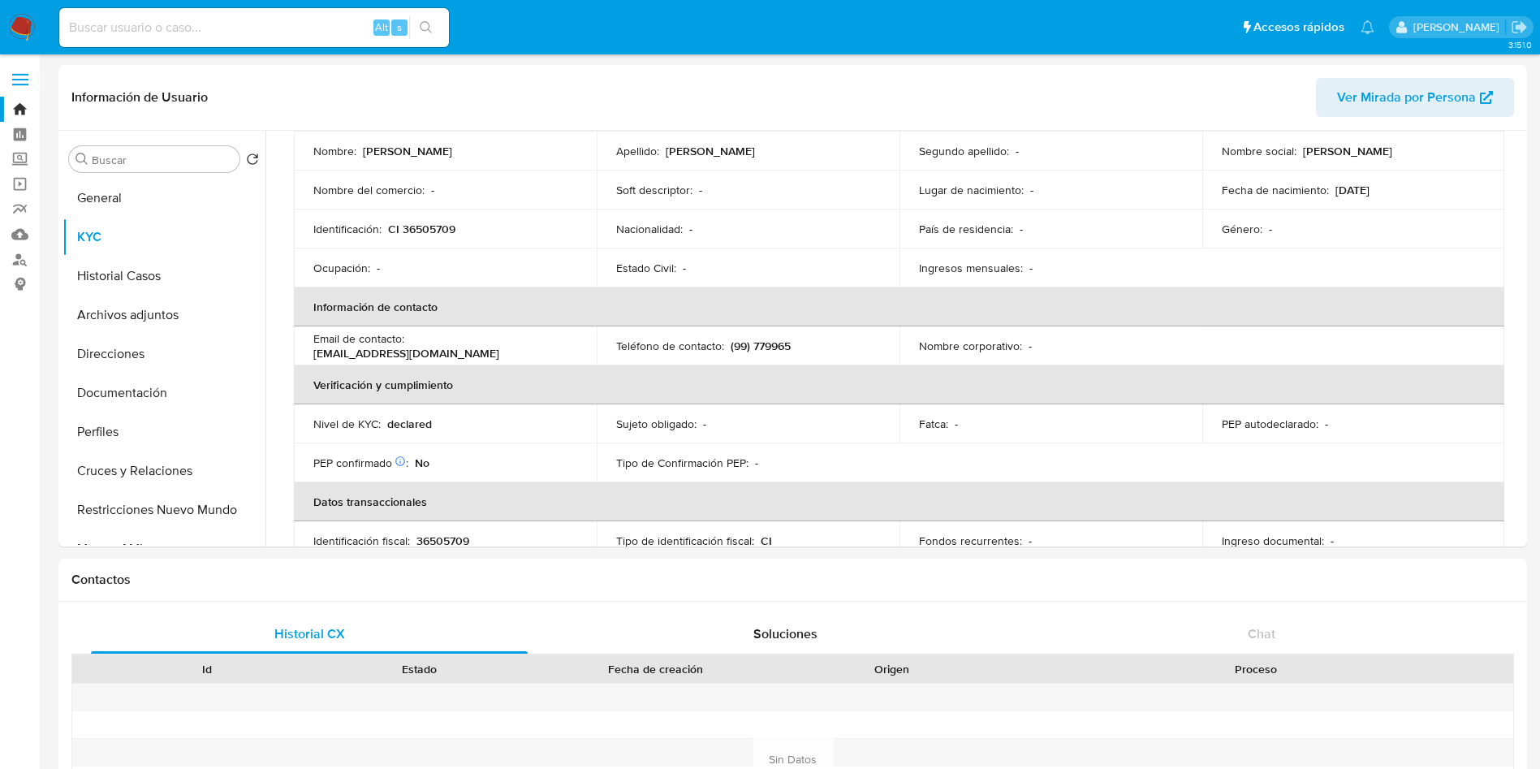
scroll to position [122, 0]
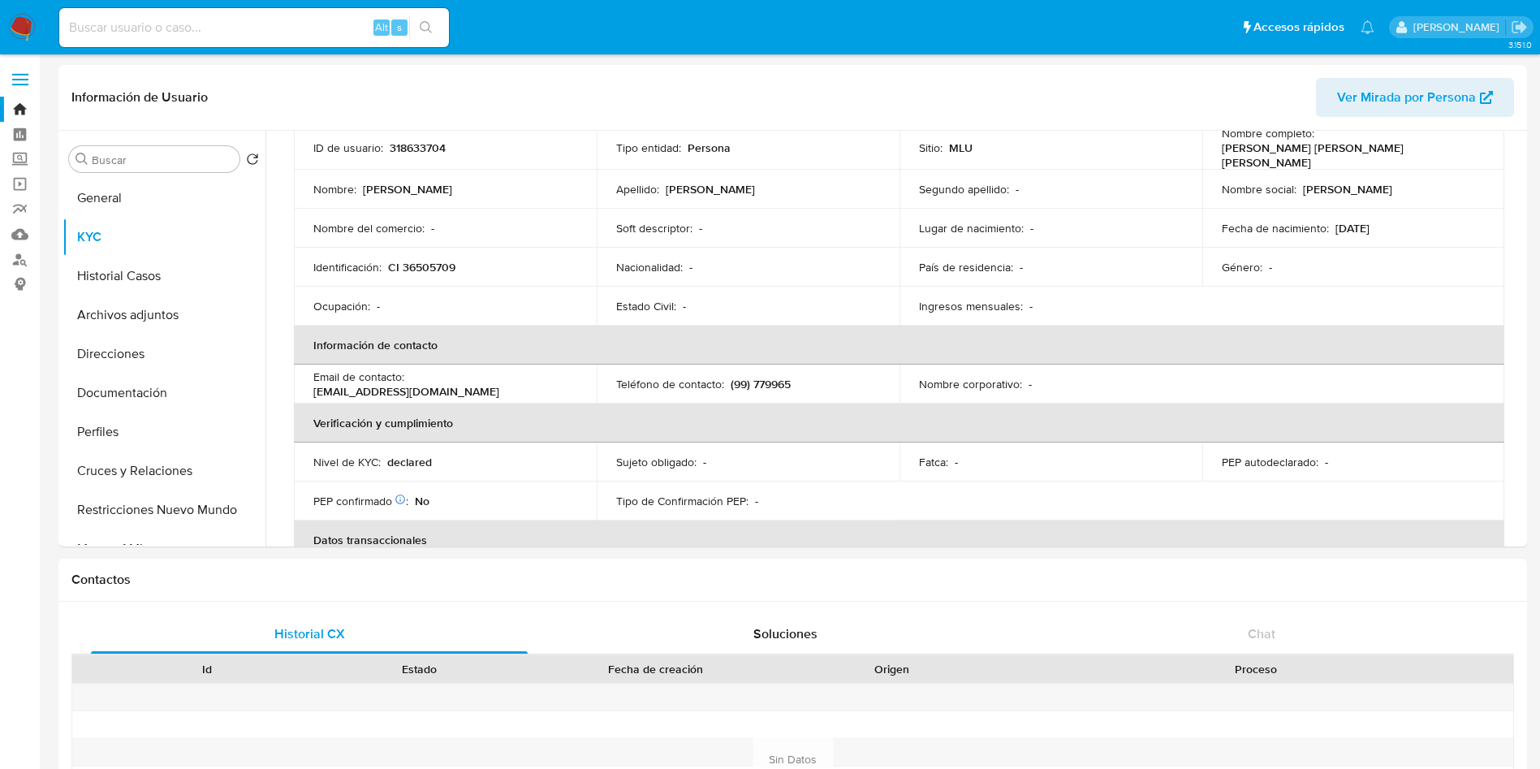
click at [338, 35] on input at bounding box center [254, 27] width 390 height 21
paste input "1181829473"
type input "1181829473"
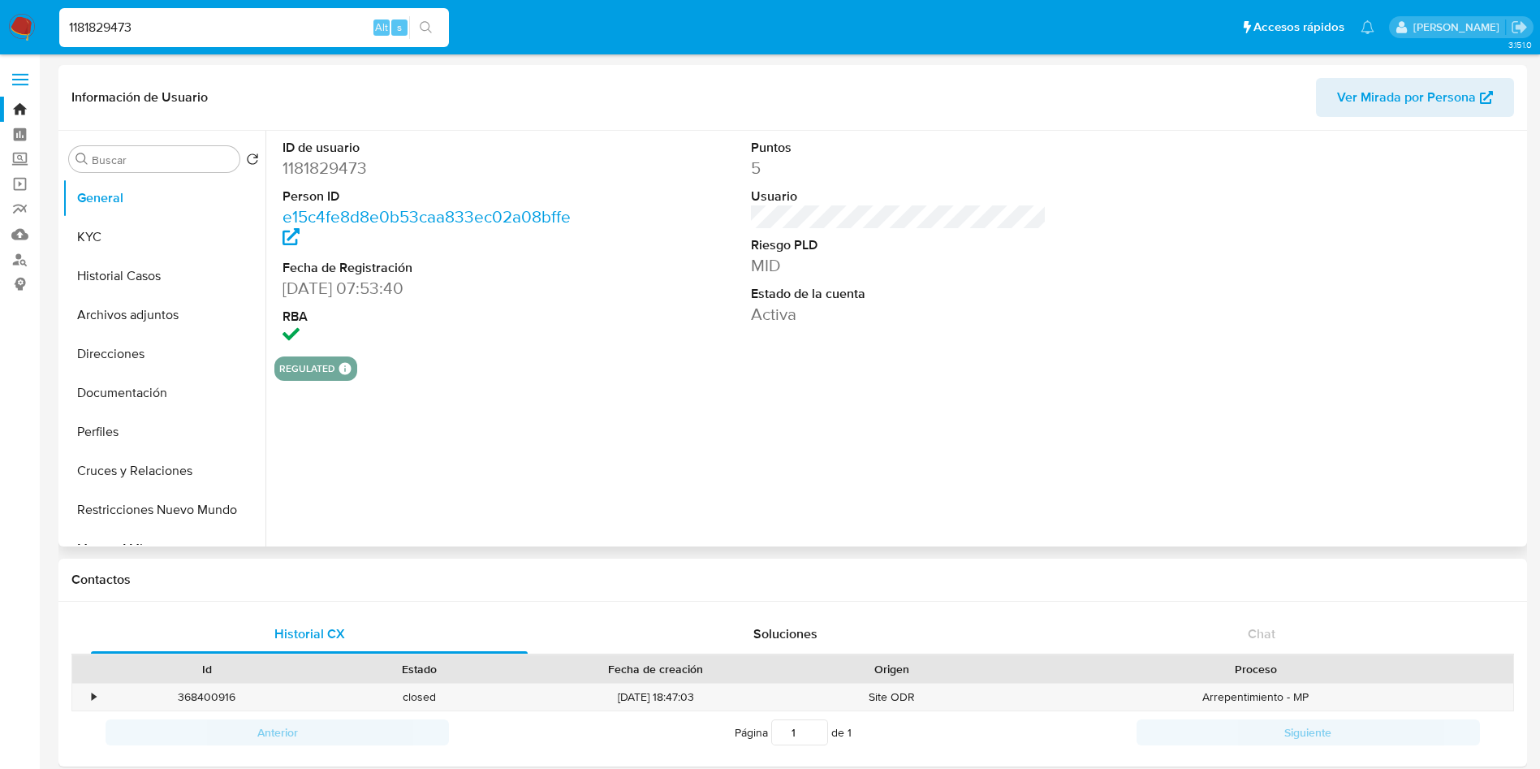
select select "10"
click at [102, 244] on button "KYC" at bounding box center [158, 237] width 190 height 39
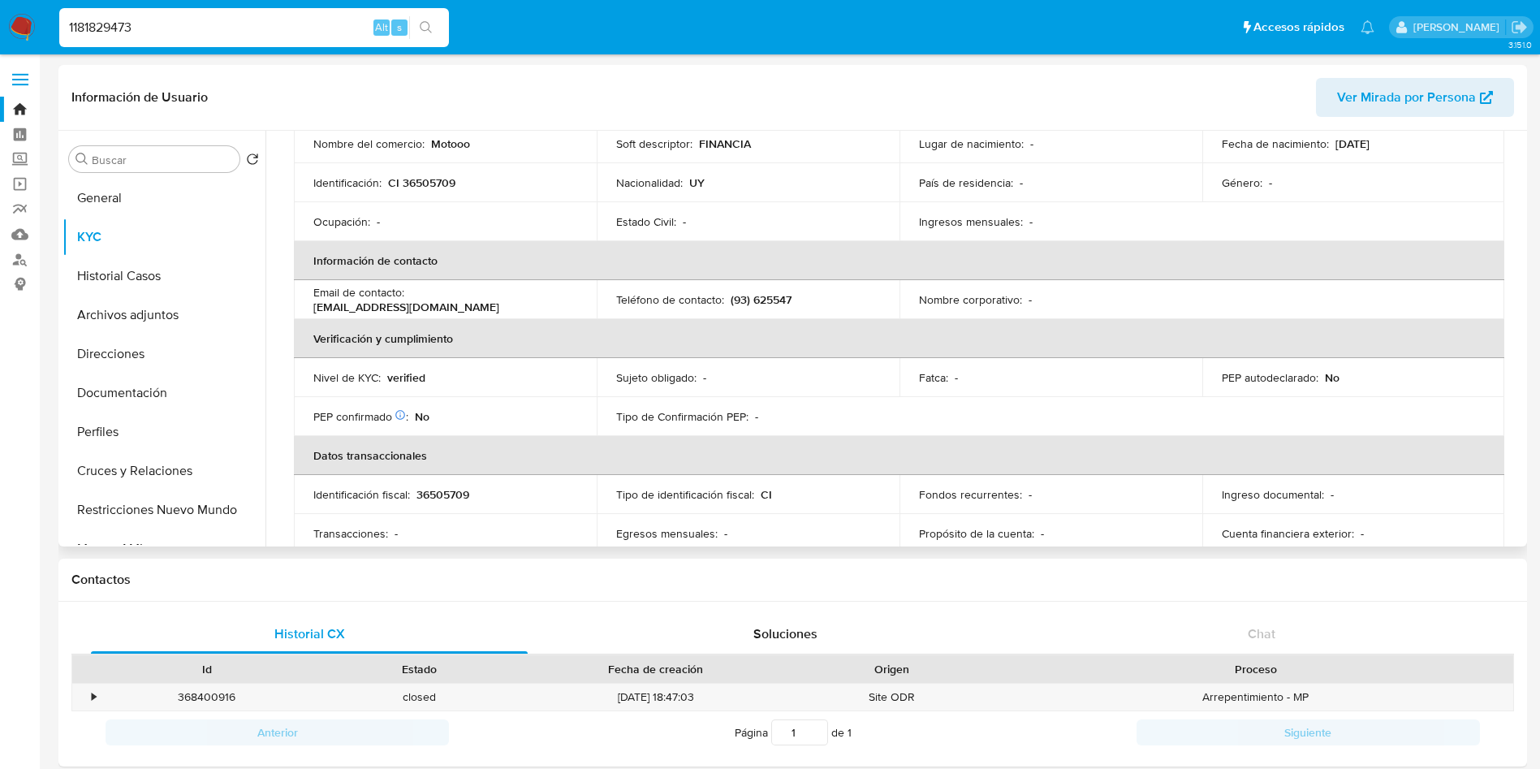
scroll to position [244, 0]
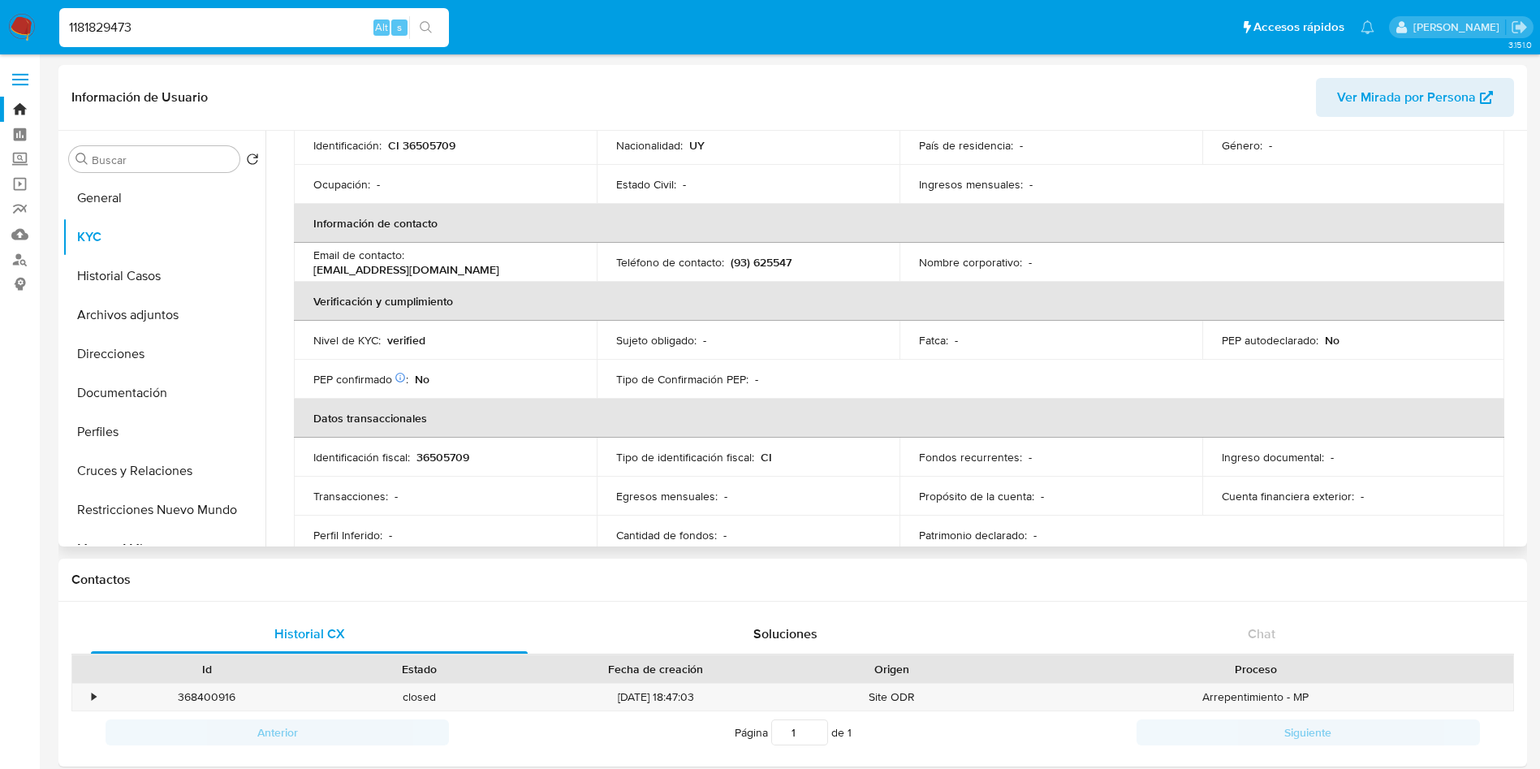
click at [411, 340] on p "verified" at bounding box center [406, 340] width 38 height 15
copy p "verified"
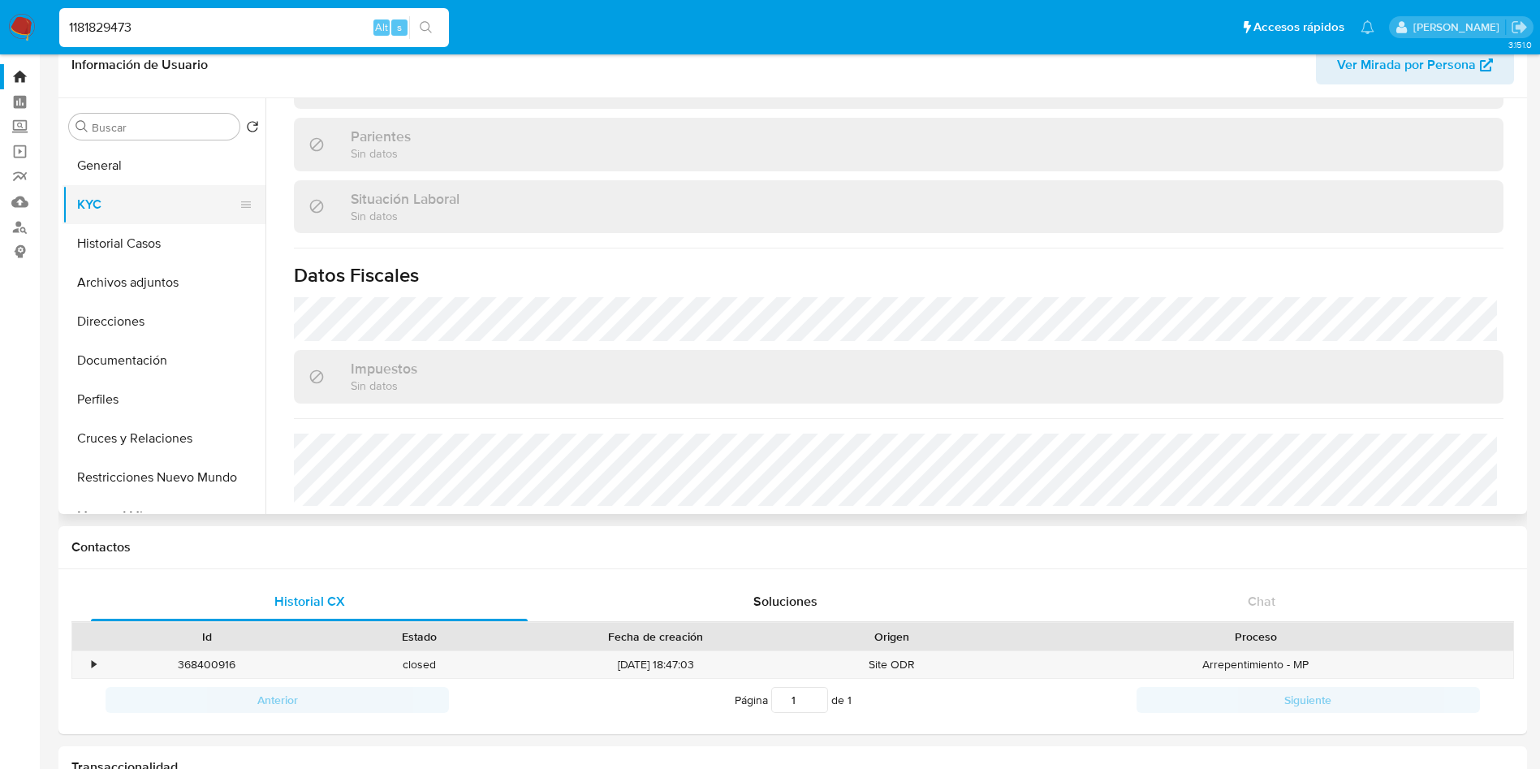
scroll to position [0, 0]
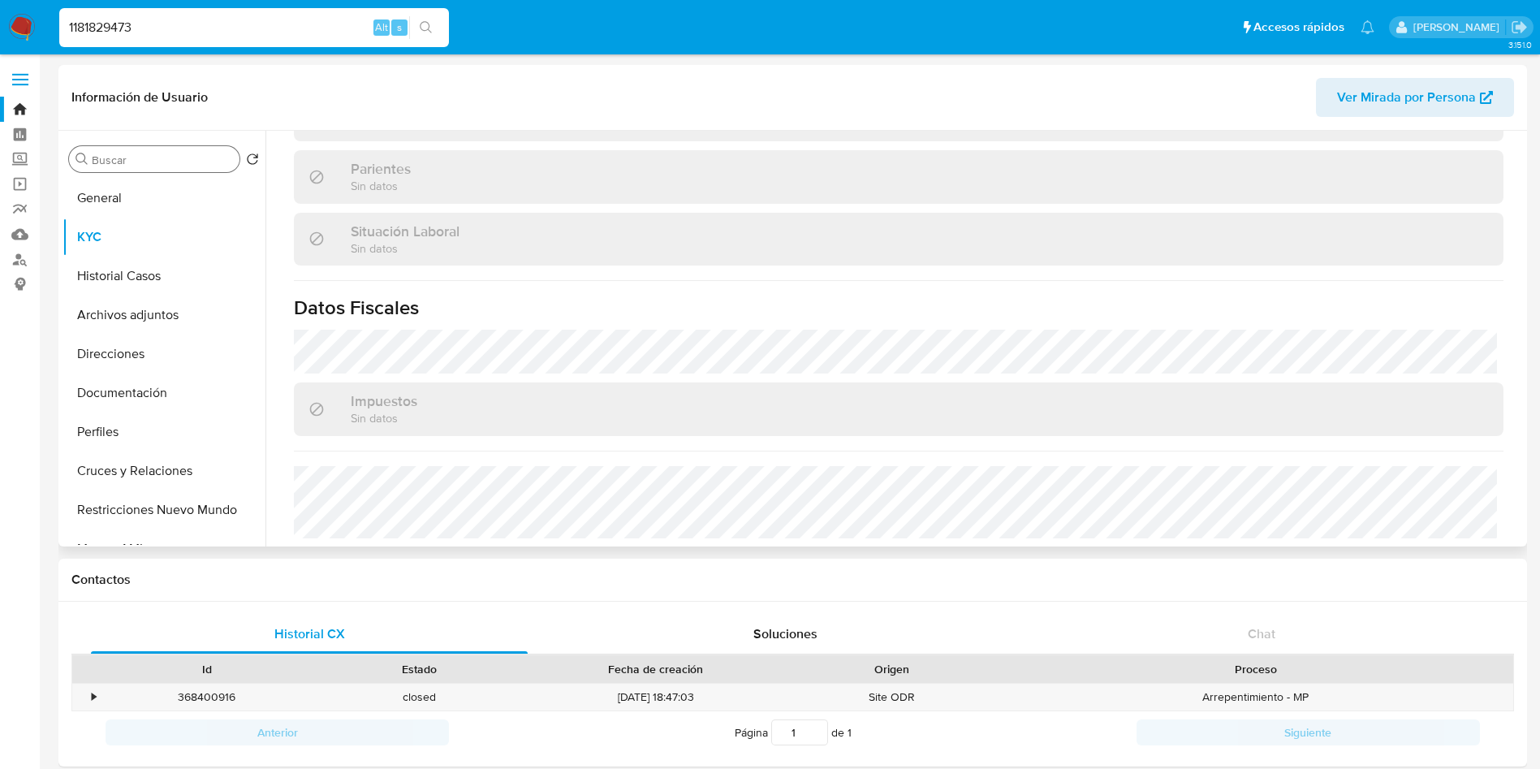
click at [157, 171] on div "Buscar" at bounding box center [154, 159] width 170 height 26
click at [141, 196] on button "General" at bounding box center [158, 198] width 190 height 39
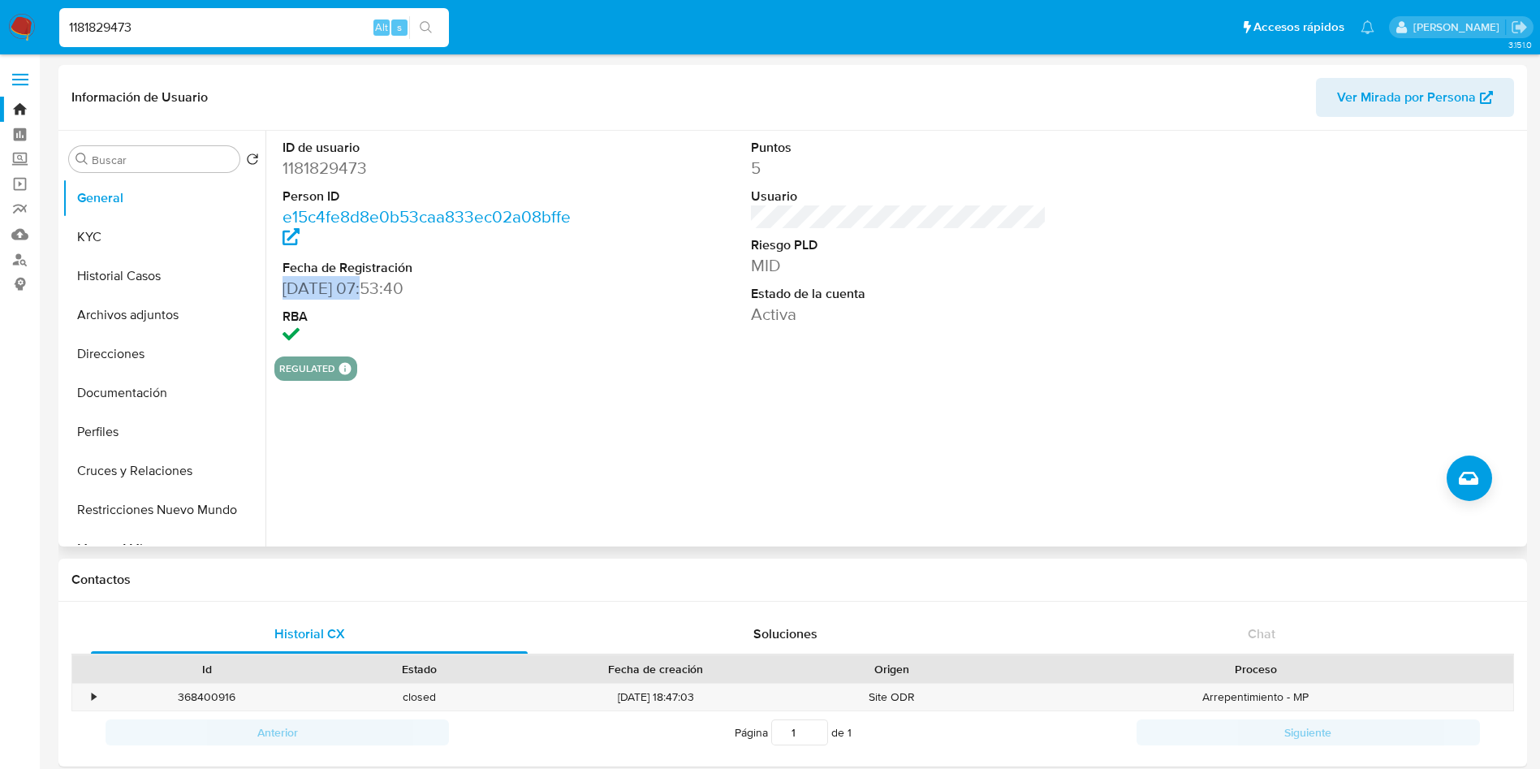
drag, startPoint x: 284, startPoint y: 291, endPoint x: 364, endPoint y: 289, distance: 80.4
click at [364, 289] on dd "18/08/2022 07:53:40" at bounding box center [430, 288] width 296 height 23
copy dd "18/08/2022"
click at [257, 25] on input "1181829473" at bounding box center [254, 27] width 390 height 21
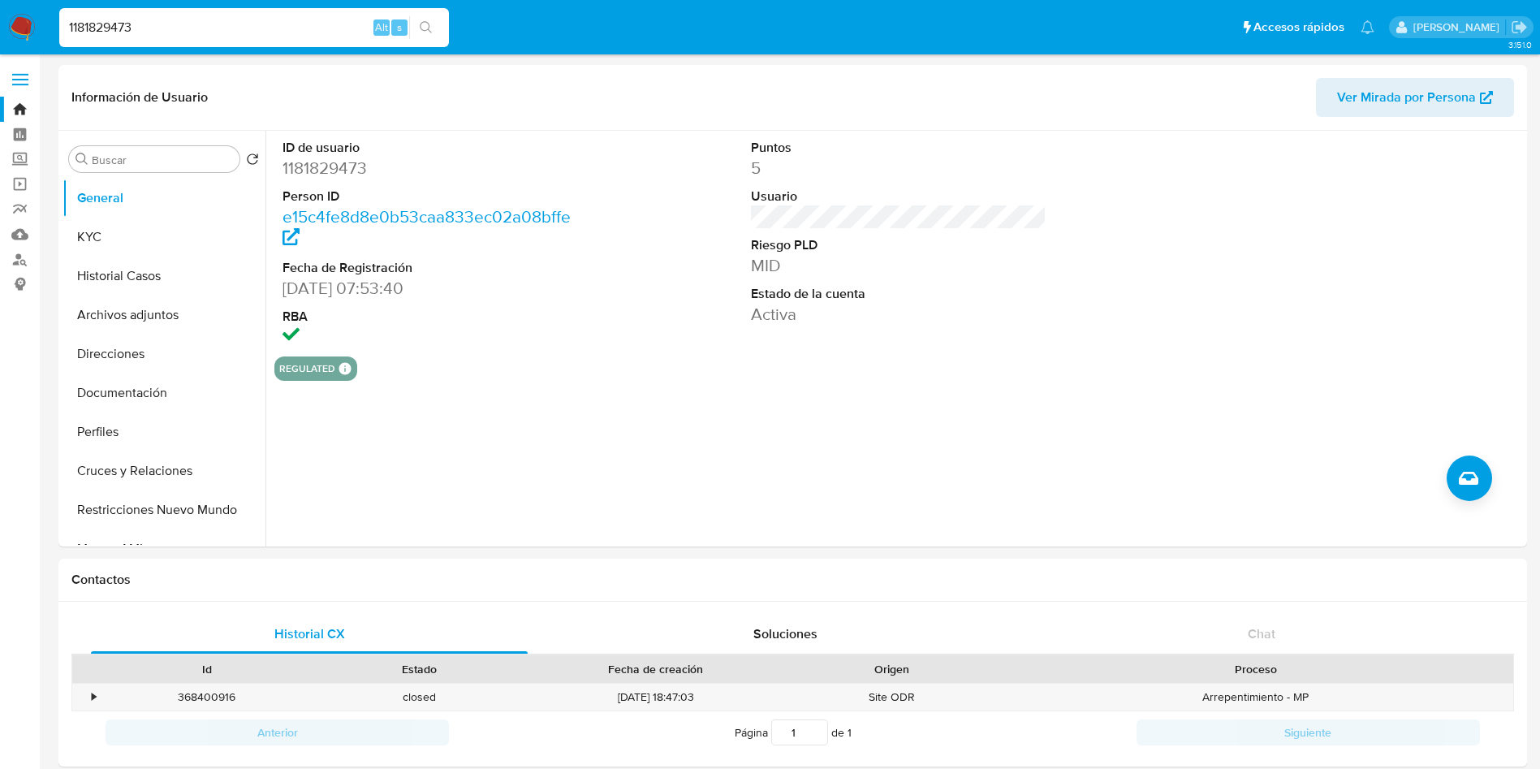
paste input "034975030"
type input "1034975030"
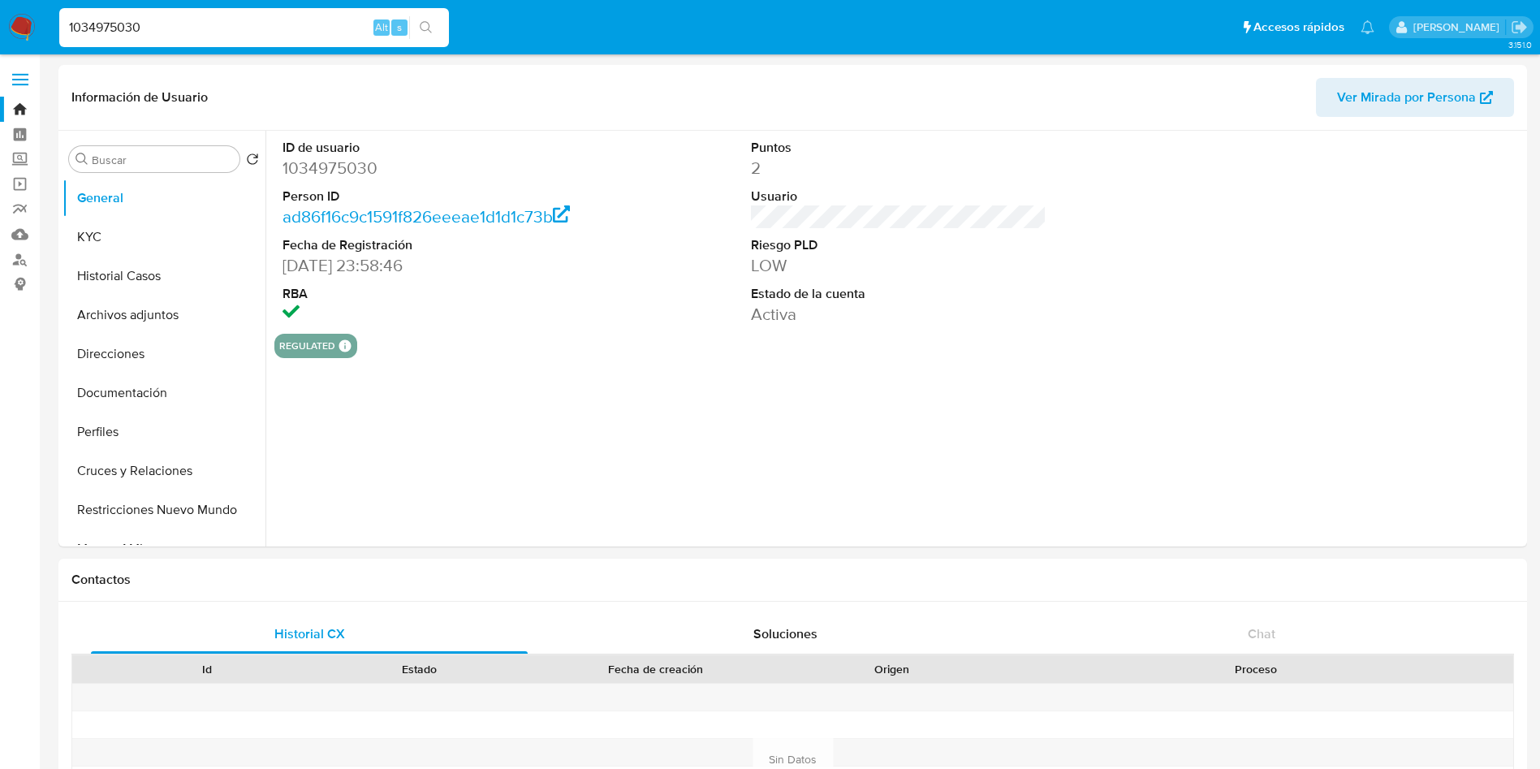
select select "10"
drag, startPoint x: 364, startPoint y: 267, endPoint x: 274, endPoint y: 266, distance: 90.1
click at [274, 266] on div "ID de usuario 1034975030 Person ID ad86f16c9c1591f826eeeae1d1d1c73b Fecha de Re…" at bounding box center [430, 232] width 313 height 203
copy dd "07/12/2021"
click at [99, 237] on button "KYC" at bounding box center [158, 237] width 190 height 39
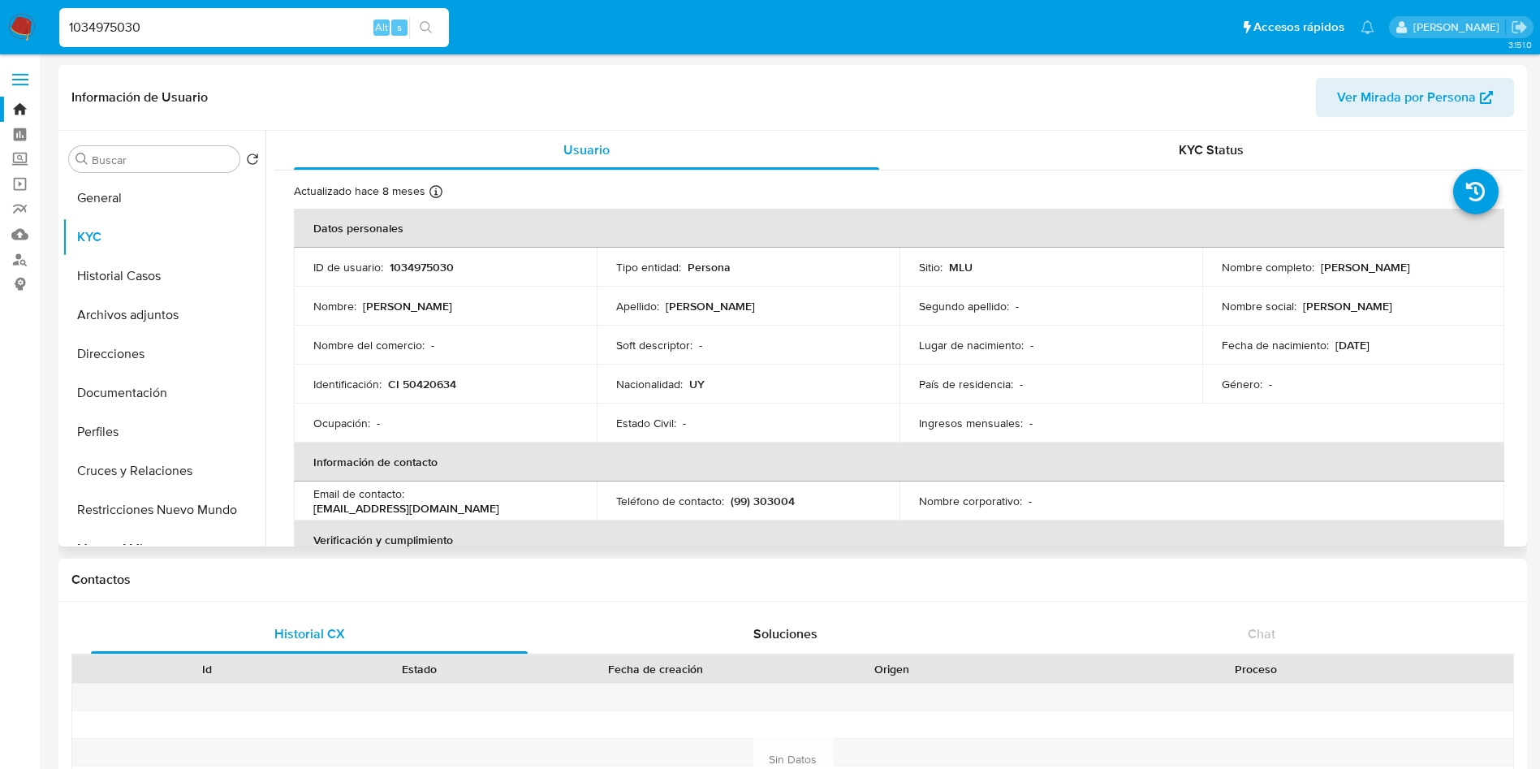
scroll to position [122, 0]
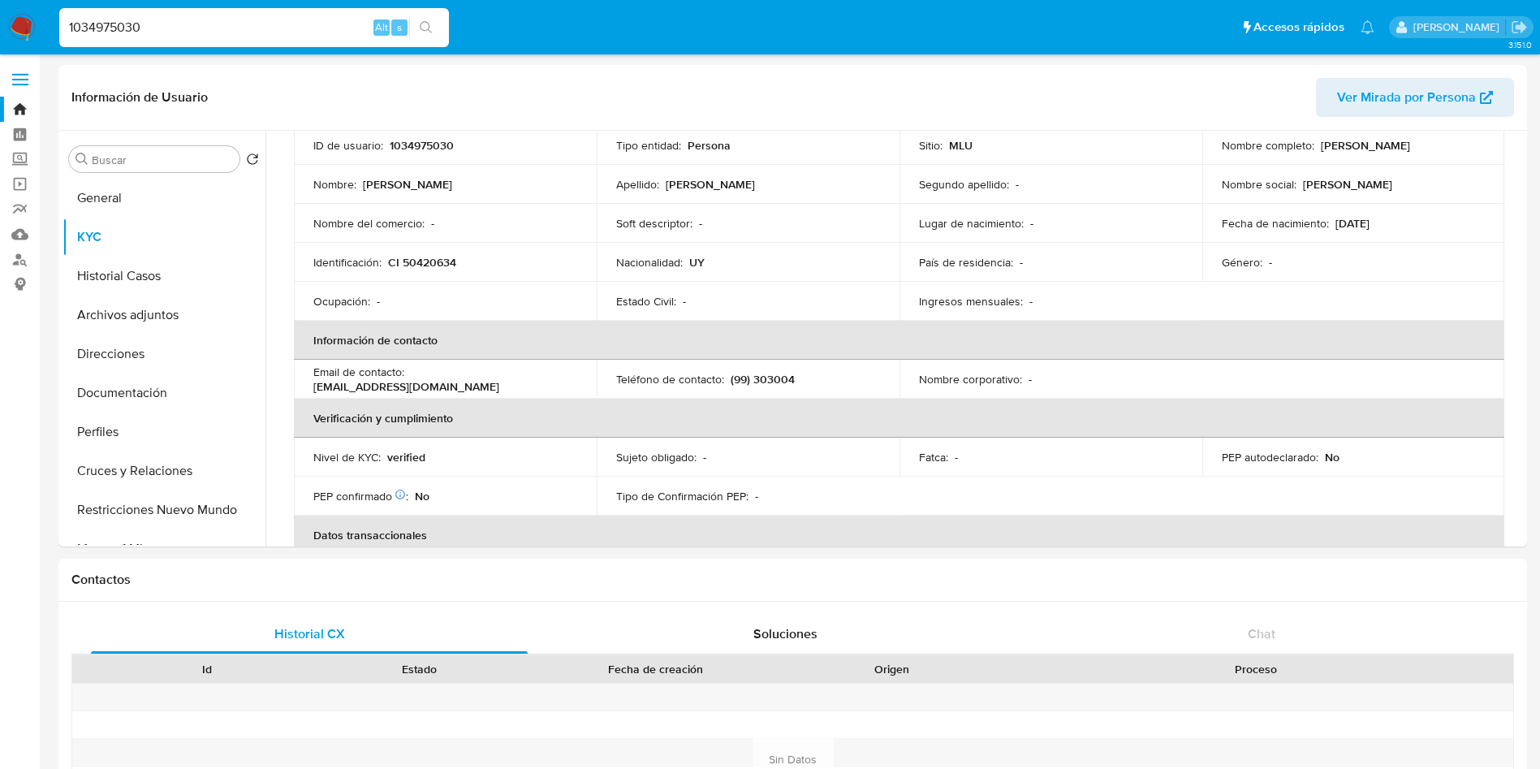
click at [249, 34] on input "1034975030" at bounding box center [254, 27] width 390 height 21
paste input "60461836"
type input "1060461836"
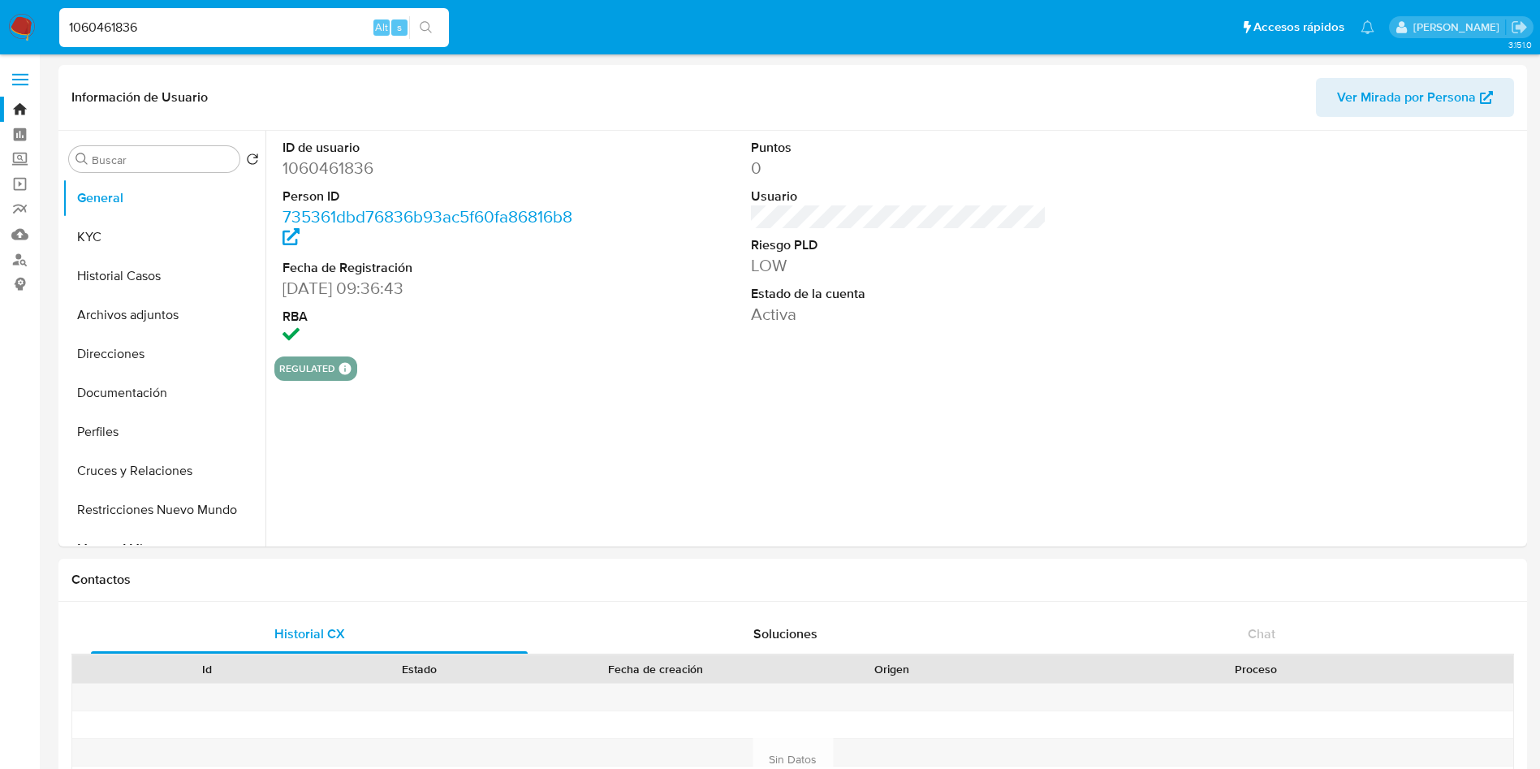
select select "10"
drag, startPoint x: 363, startPoint y: 287, endPoint x: 287, endPoint y: 282, distance: 76.5
click at [287, 282] on dd "16/08/2022 09:36:43" at bounding box center [430, 288] width 296 height 23
drag, startPoint x: 283, startPoint y: 288, endPoint x: 366, endPoint y: 293, distance: 82.9
click at [366, 293] on dd "16/08/2022 09:36:43" at bounding box center [430, 288] width 296 height 23
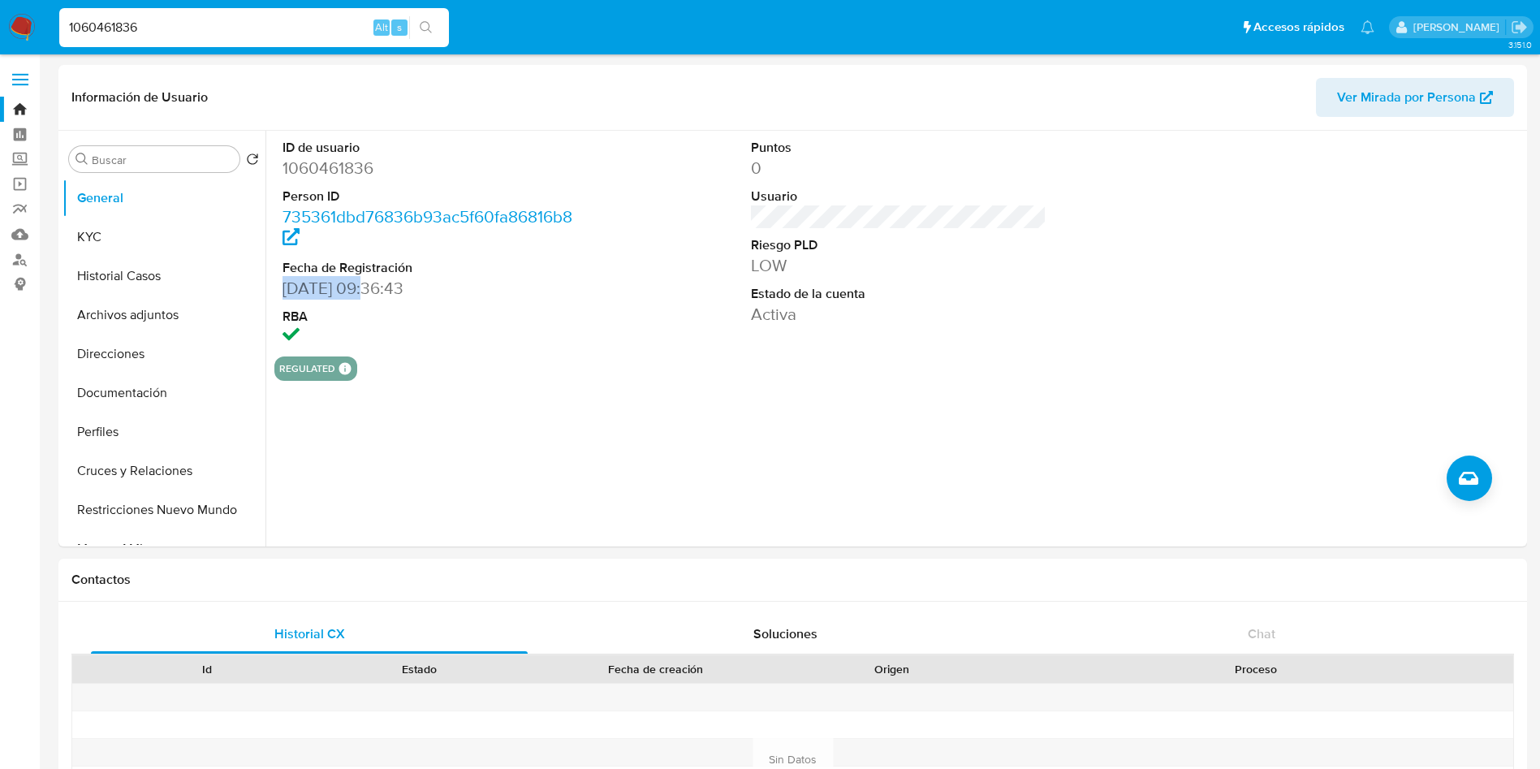
copy dd "16/08/2022"
click at [94, 232] on button "KYC" at bounding box center [158, 237] width 190 height 39
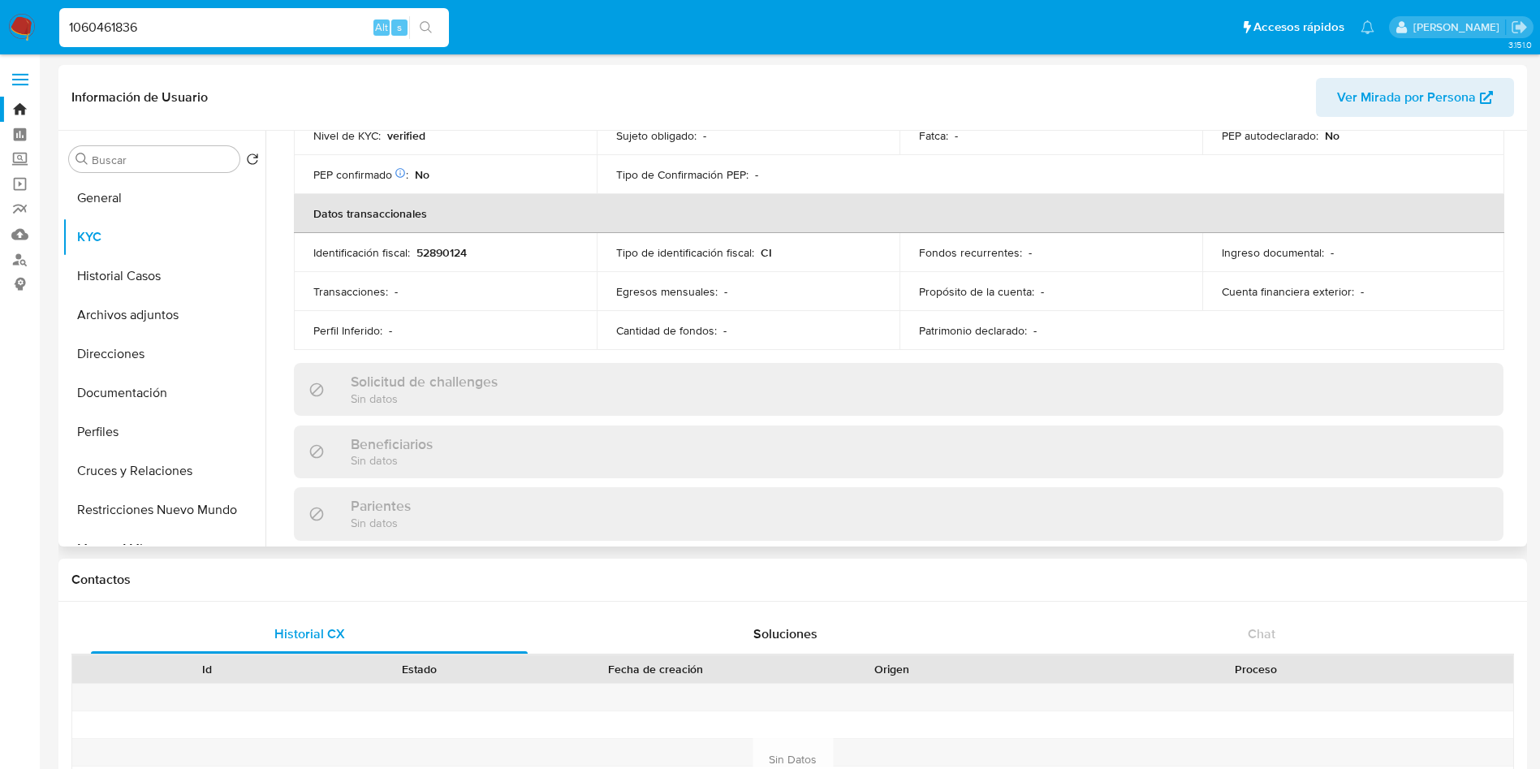
scroll to position [785, 0]
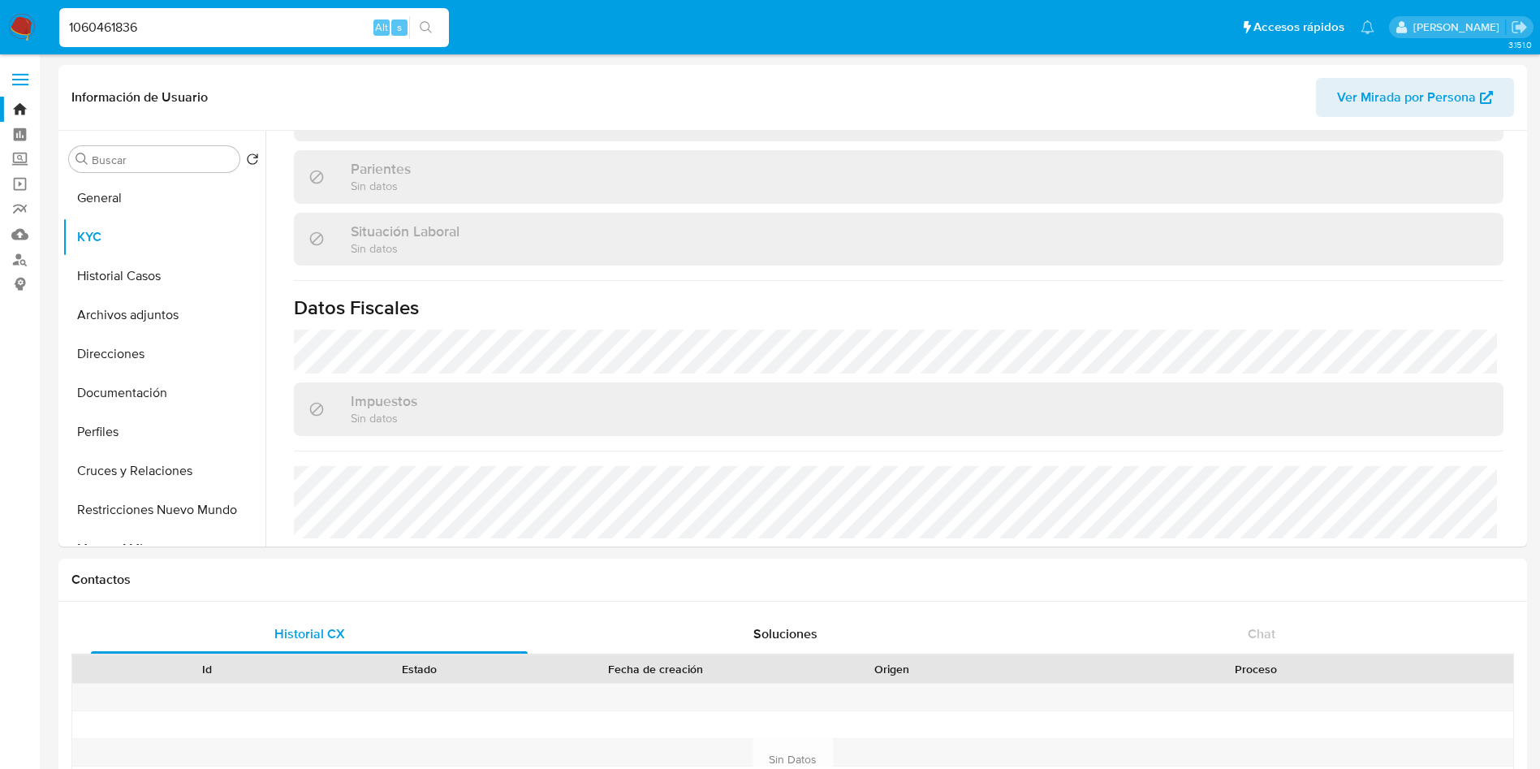
click at [289, 32] on input "1060461836" at bounding box center [254, 27] width 390 height 21
paste input "321631751"
type input "321631751"
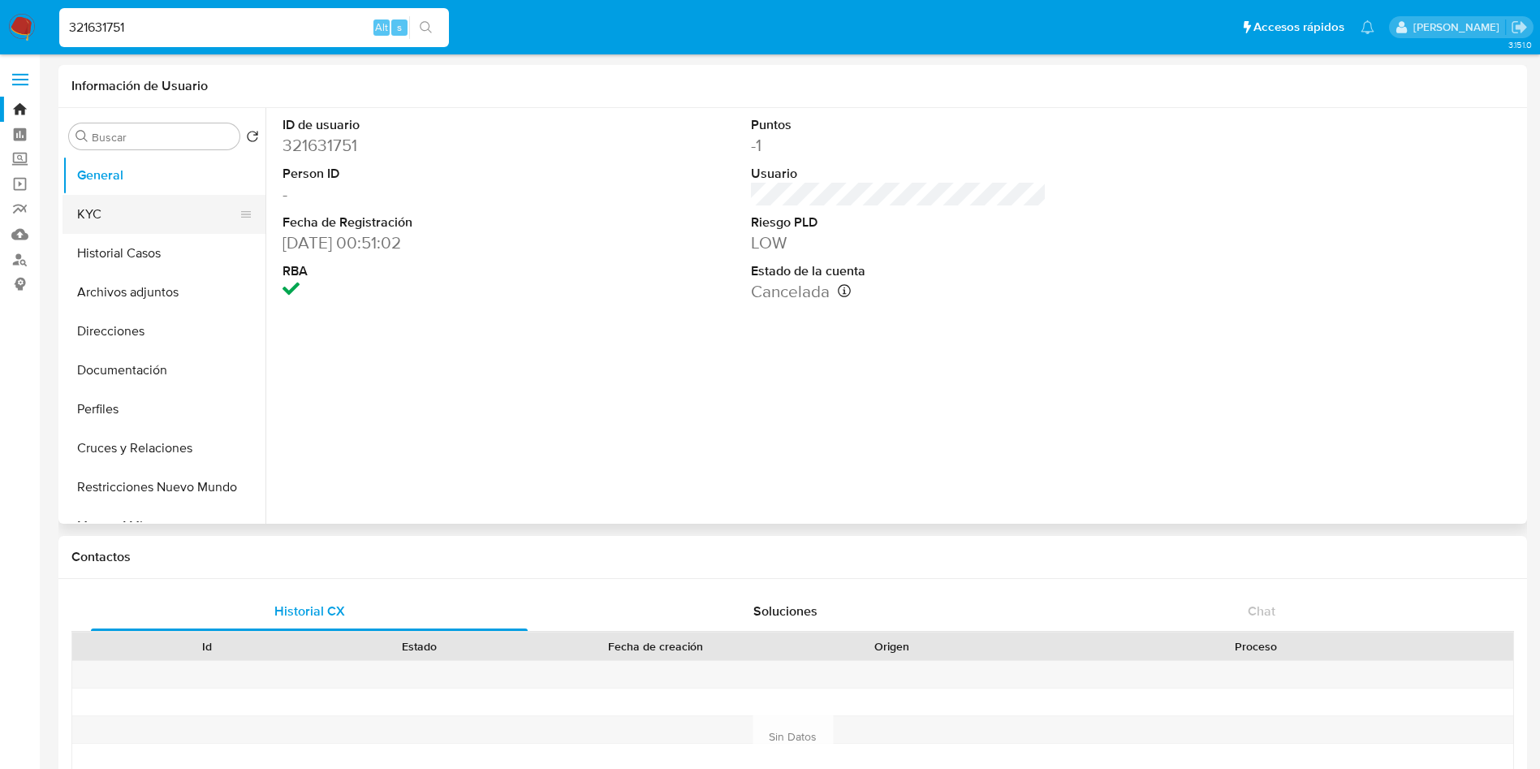
select select "10"
click at [90, 218] on button "KYC" at bounding box center [158, 214] width 190 height 39
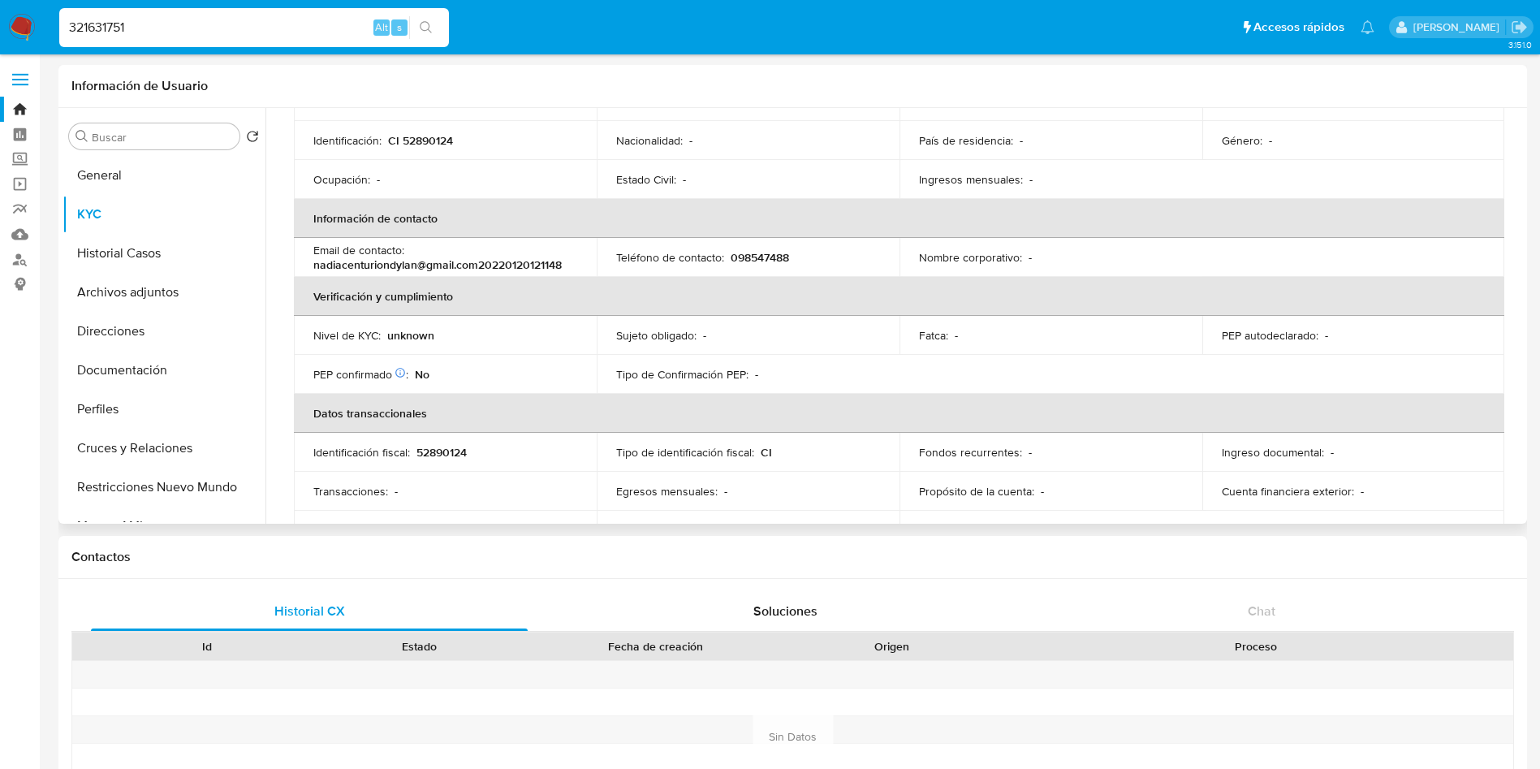
scroll to position [244, 0]
